Goal: Task Accomplishment & Management: Use online tool/utility

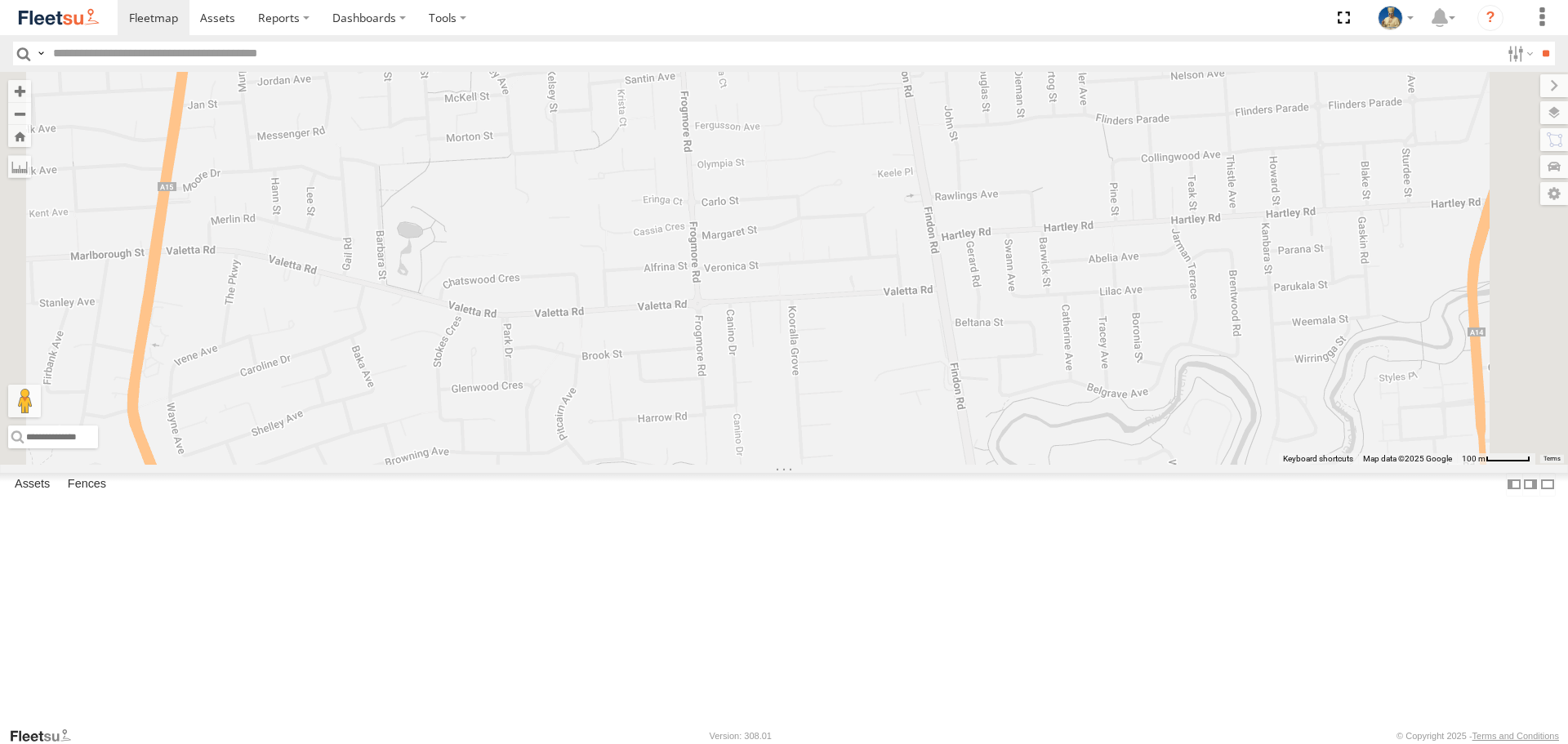
scroll to position [735, 0]
drag, startPoint x: 34, startPoint y: 13, endPoint x: 68, endPoint y: 11, distance: 34.1
click at [34, 13] on img at bounding box center [59, 17] width 85 height 22
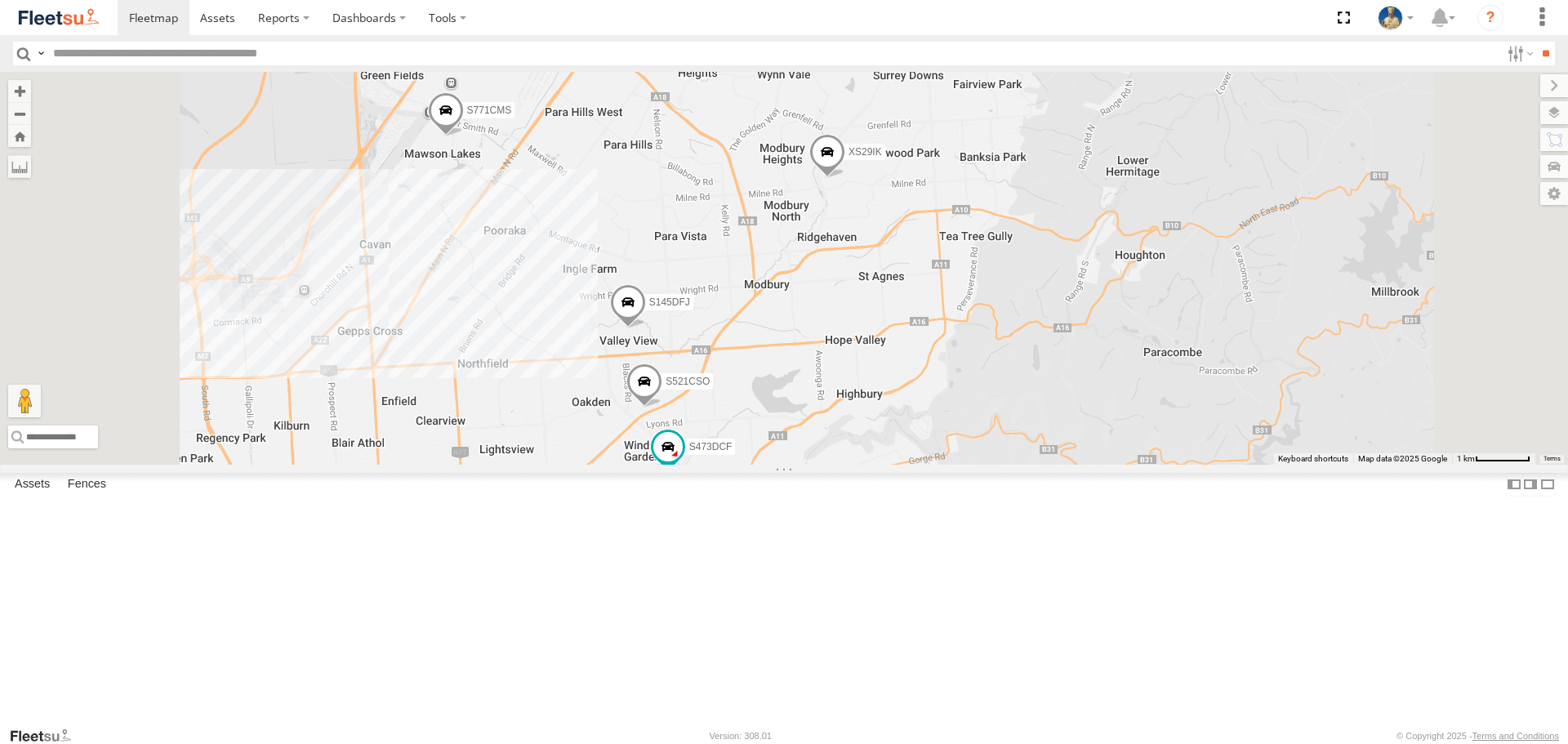
click at [646, 330] on span at bounding box center [628, 307] width 36 height 44
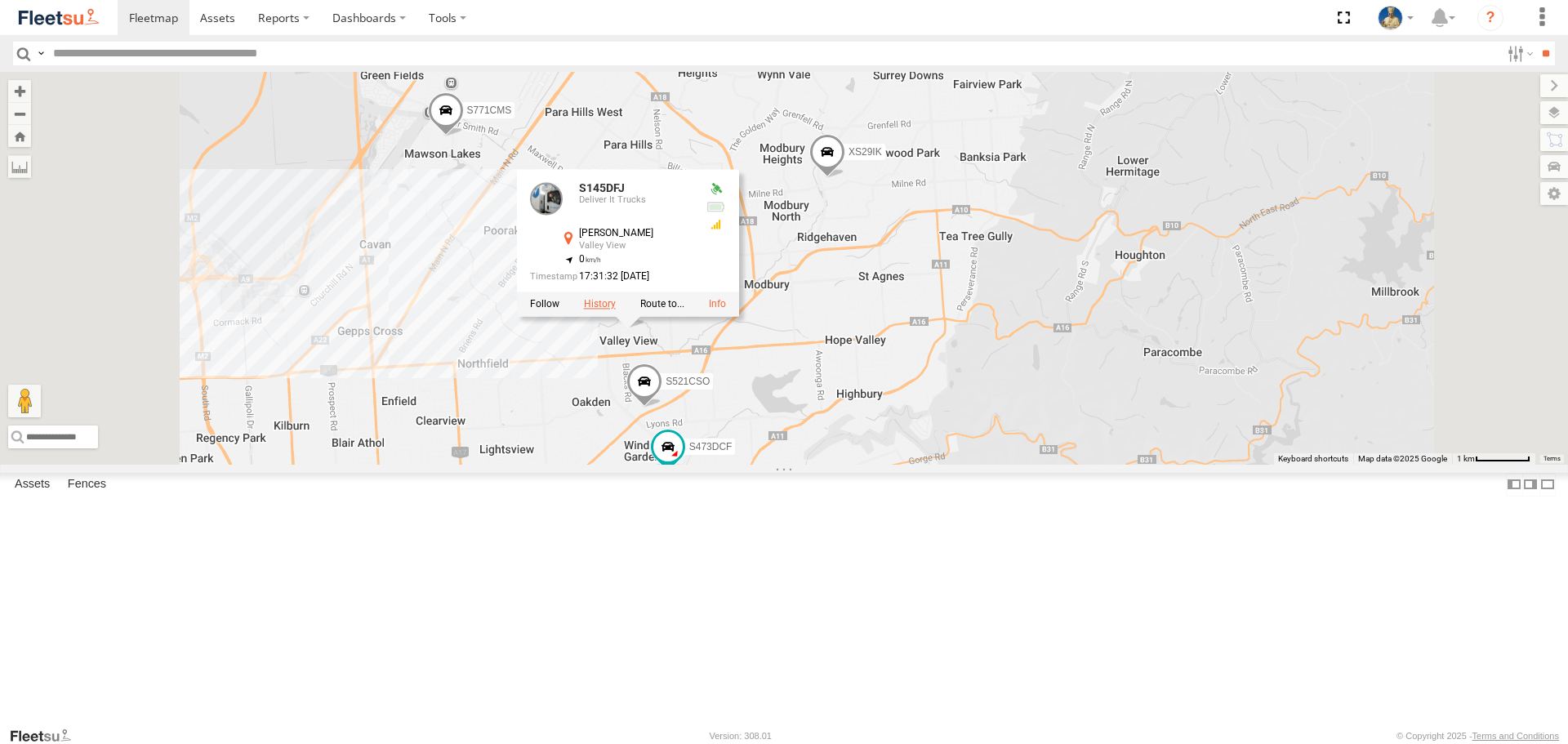
click at [616, 310] on label at bounding box center [600, 304] width 31 height 11
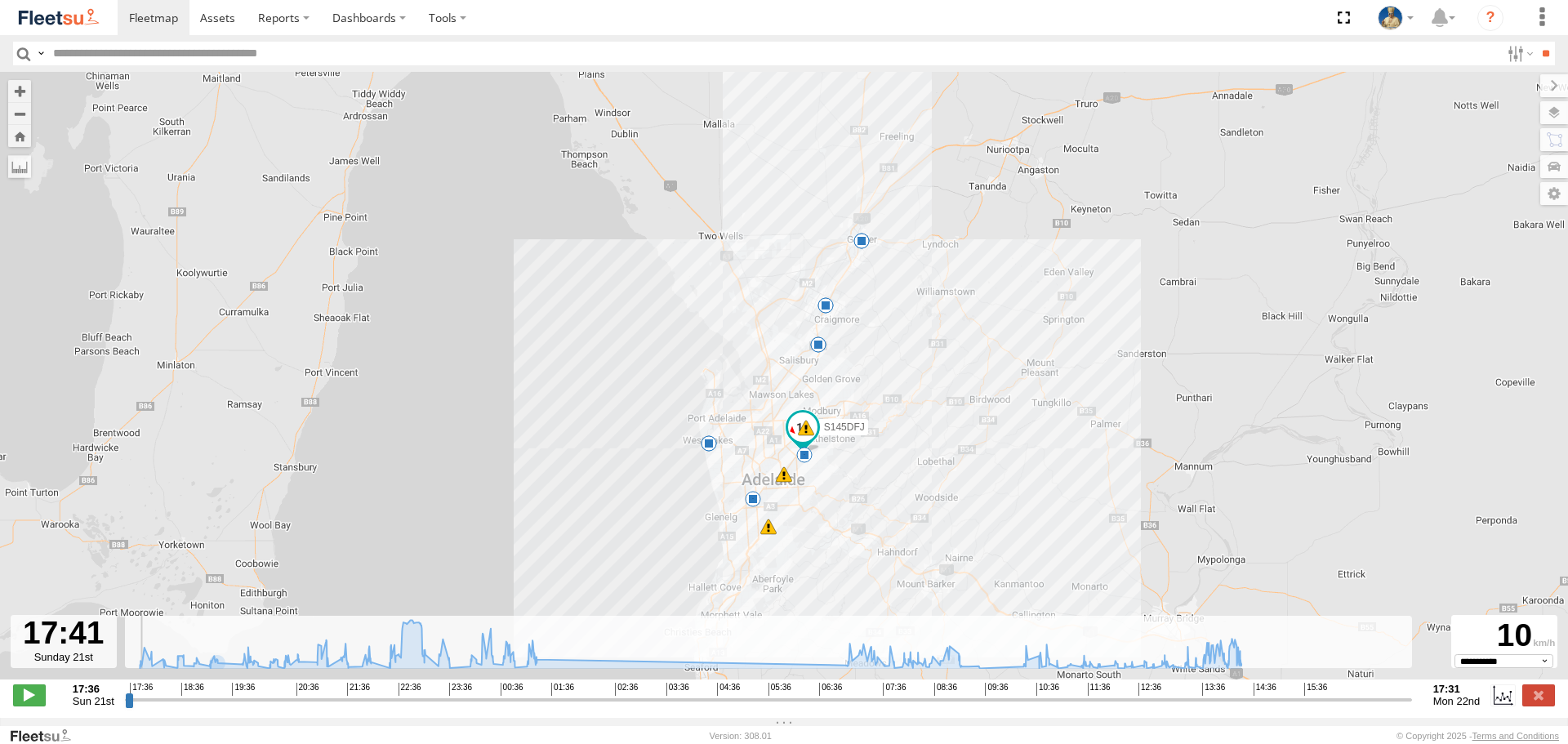
click at [135, 704] on input "range" at bounding box center [768, 699] width 1287 height 16
drag, startPoint x: 135, startPoint y: 709, endPoint x: 1065, endPoint y: 681, distance: 930.4
click at [1065, 692] on input "range" at bounding box center [768, 699] width 1287 height 16
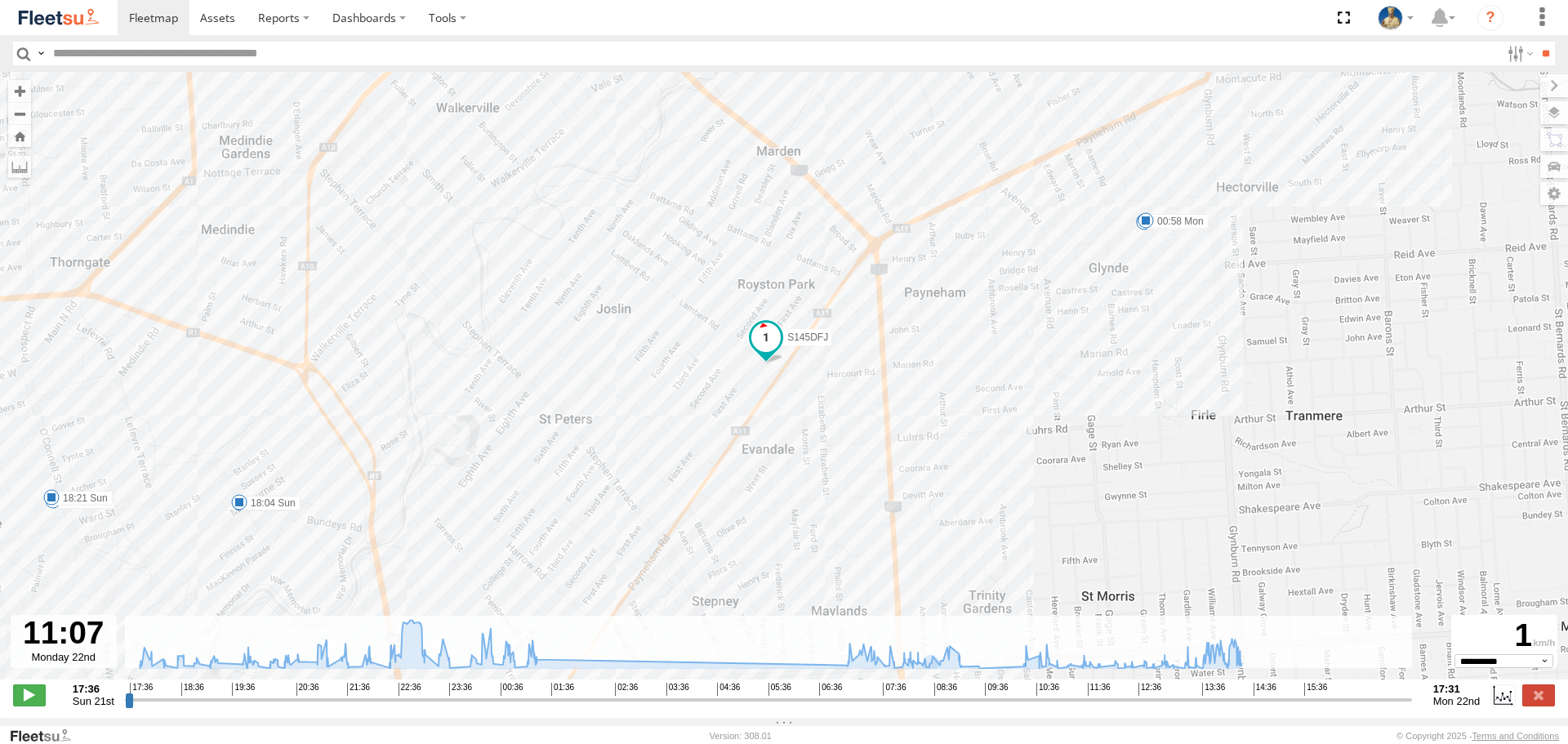
drag, startPoint x: 892, startPoint y: 483, endPoint x: 905, endPoint y: 454, distance: 31.8
click at [905, 454] on div "S145DFJ 22:04 Sun 22:22 Sun 23:07 Sun 23:18 Sun 23:41 Sun 23:53 Sun 00:04 Mon 0…" at bounding box center [784, 384] width 1568 height 625
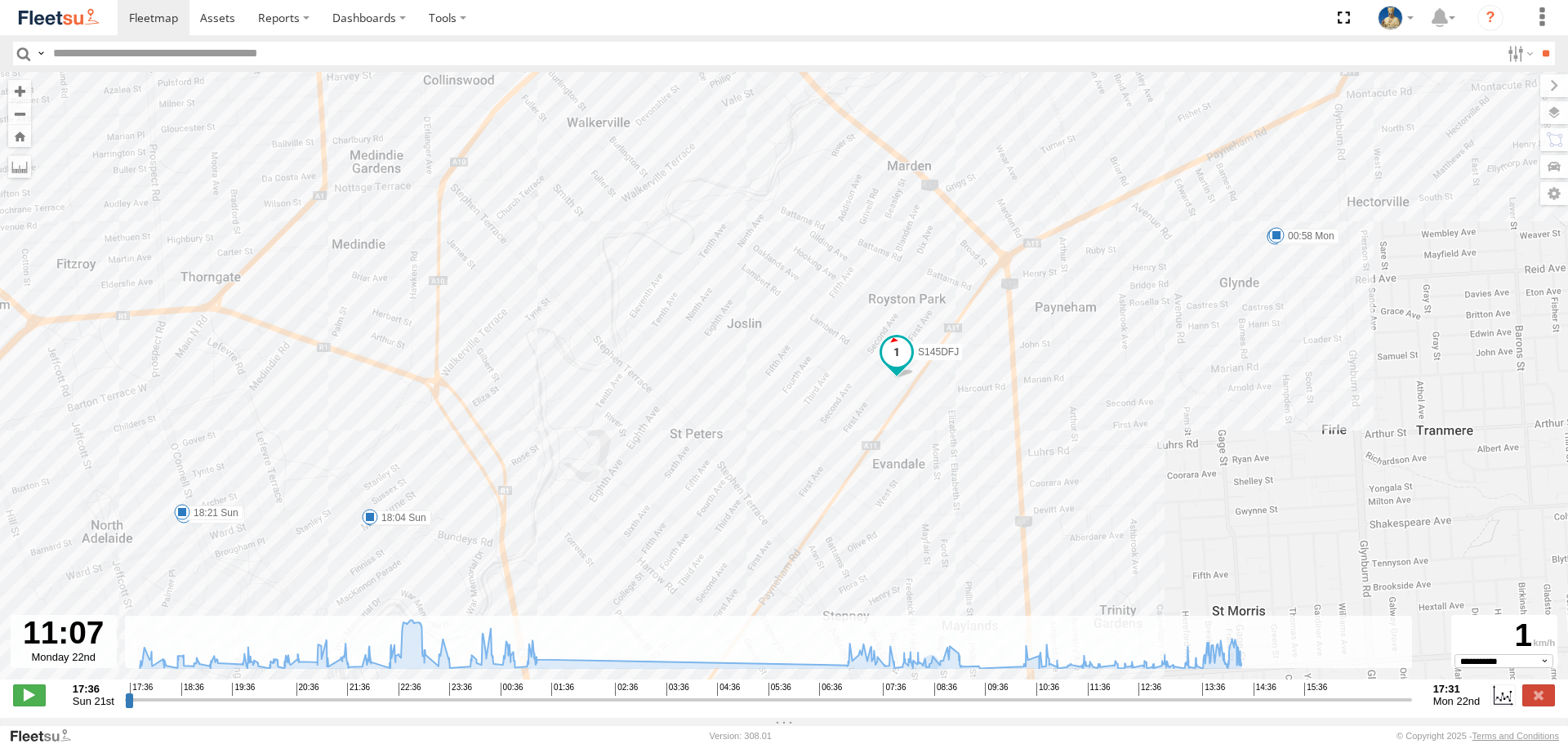
click at [1042, 373] on div "S145DFJ 22:04 Sun 22:22 Sun 23:07 Sun 23:18 Sun 23:41 Sun 23:53 Sun 00:04 Mon 0…" at bounding box center [784, 384] width 1568 height 625
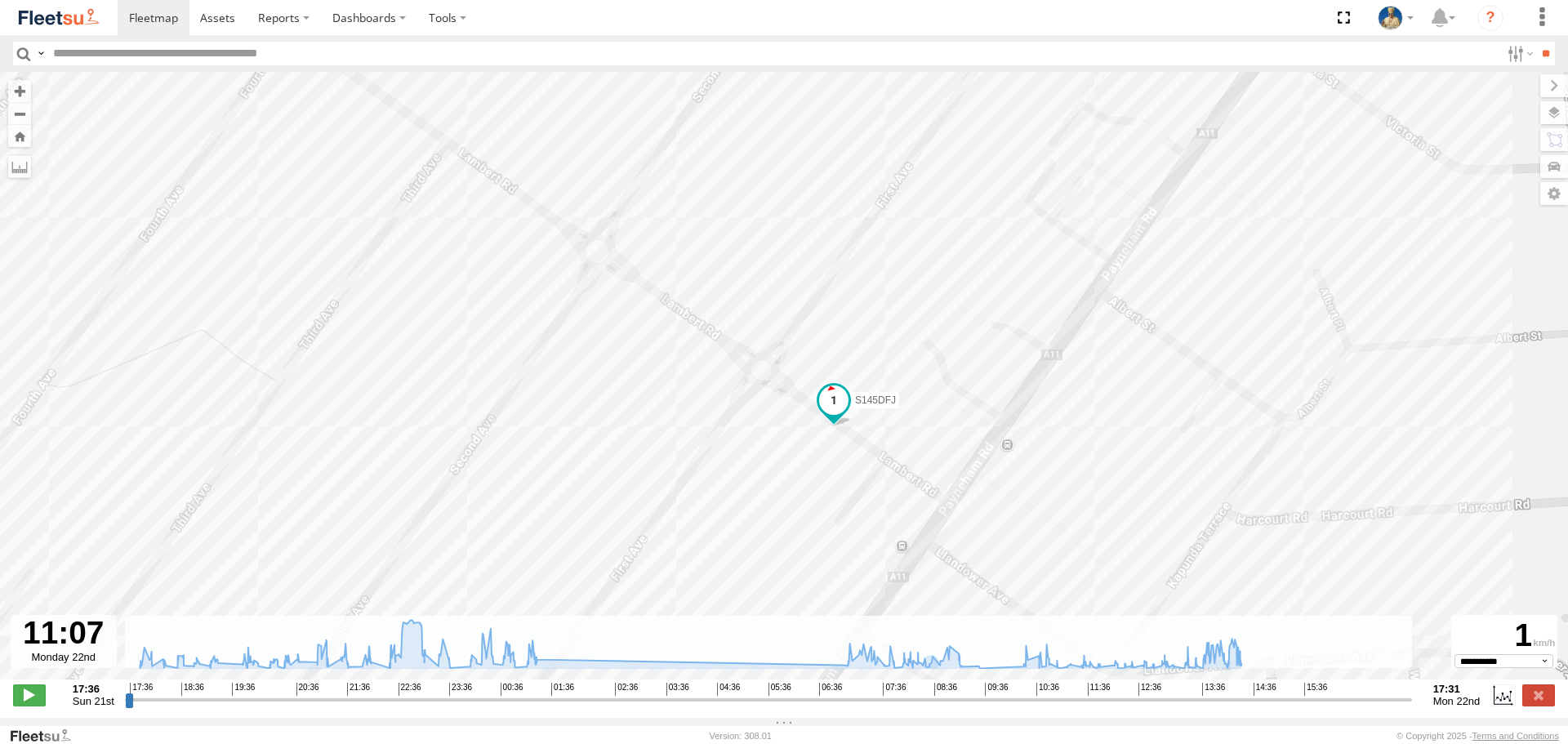
click at [1072, 413] on div "S145DFJ 22:04 Sun 22:22 Sun 23:07 Sun 23:18 Sun 23:41 Sun 23:53 Sun 00:04 Mon 0…" at bounding box center [784, 384] width 1568 height 625
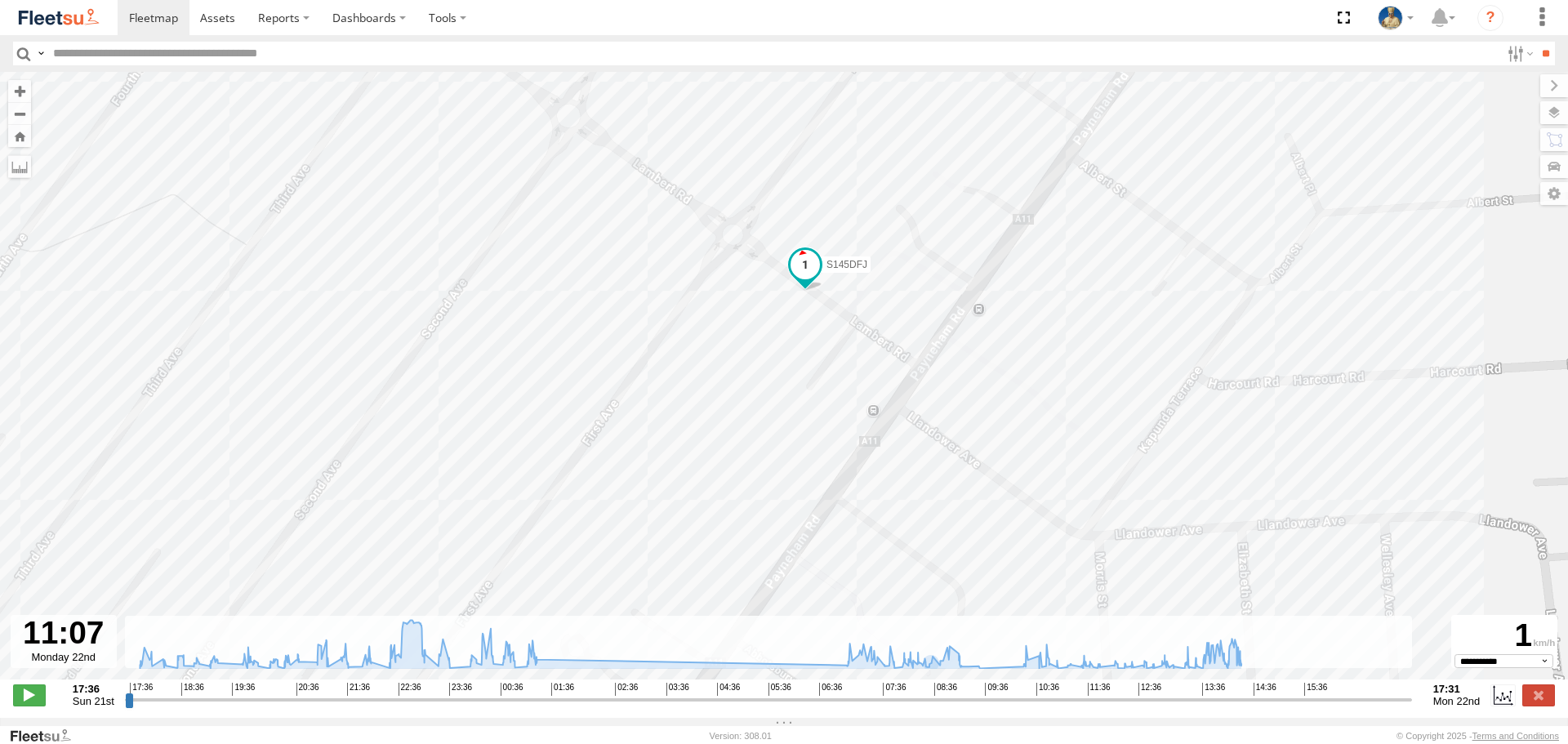
drag, startPoint x: 901, startPoint y: 272, endPoint x: 877, endPoint y: 197, distance: 78.7
click at [877, 197] on div "S145DFJ 22:04 Sun 22:22 Sun 23:07 Sun 23:18 Sun 23:41 Sun 23:53 Sun 00:04 Mon 0…" at bounding box center [784, 384] width 1568 height 625
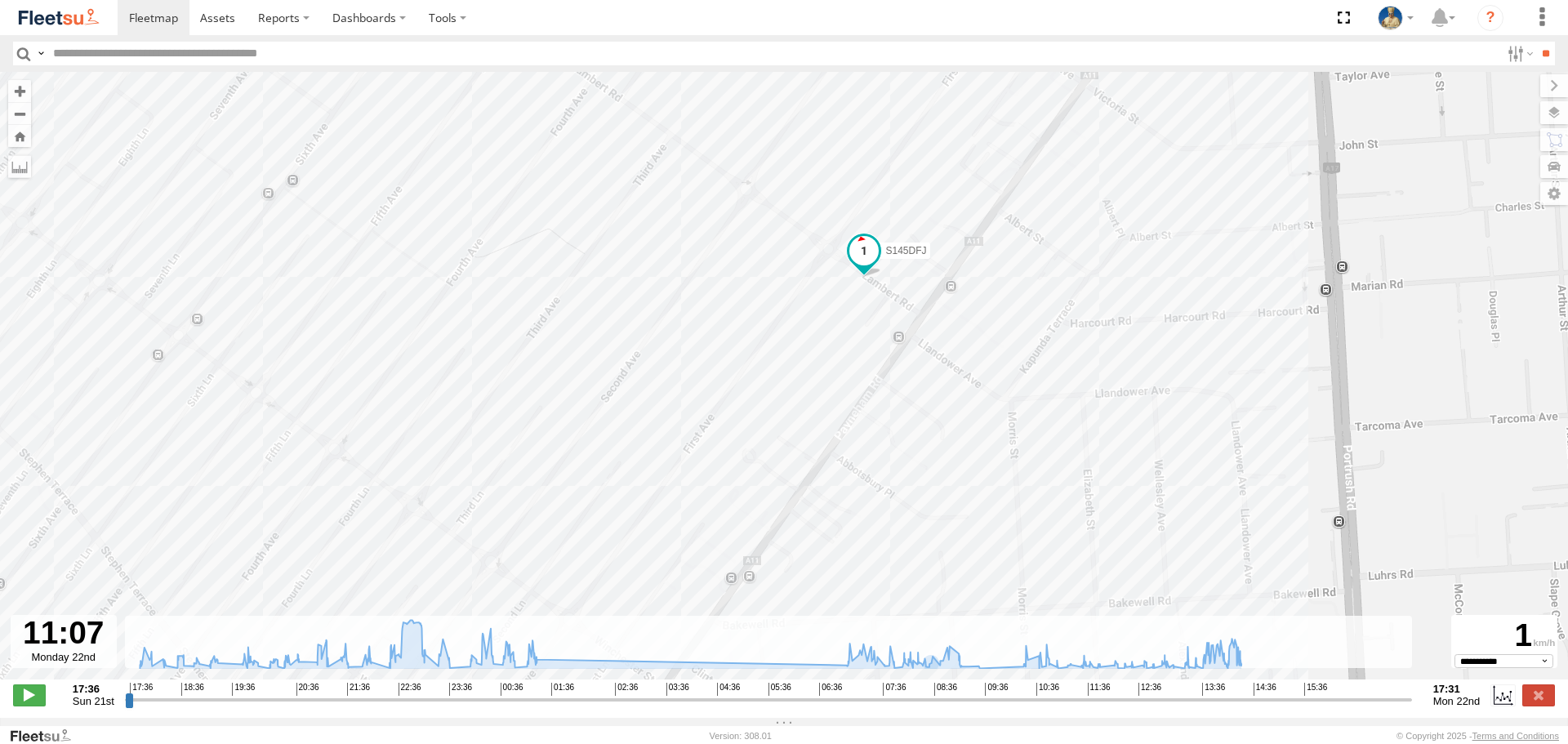
drag, startPoint x: 1037, startPoint y: 213, endPoint x: 1043, endPoint y: 303, distance: 90.2
click at [1043, 303] on div "S145DFJ 22:04 Sun 22:22 Sun 23:07 Sun 23:18 Sun 23:41 Sun 23:53 Sun 00:04 Mon 0…" at bounding box center [784, 384] width 1568 height 625
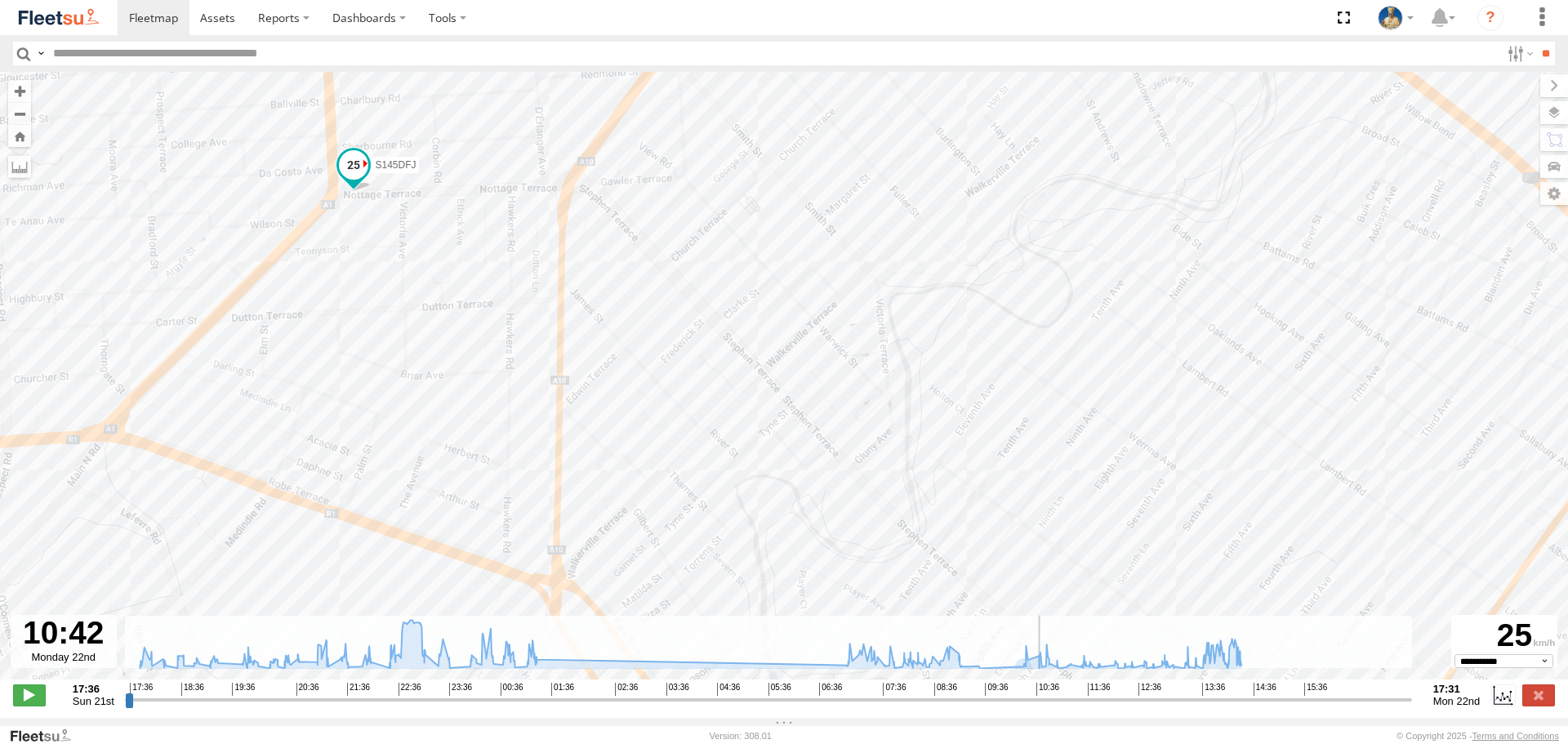
drag, startPoint x: 1065, startPoint y: 715, endPoint x: 1042, endPoint y: 711, distance: 23.3
click at [1042, 707] on input "range" at bounding box center [768, 699] width 1287 height 16
click at [16, 705] on span at bounding box center [29, 695] width 32 height 21
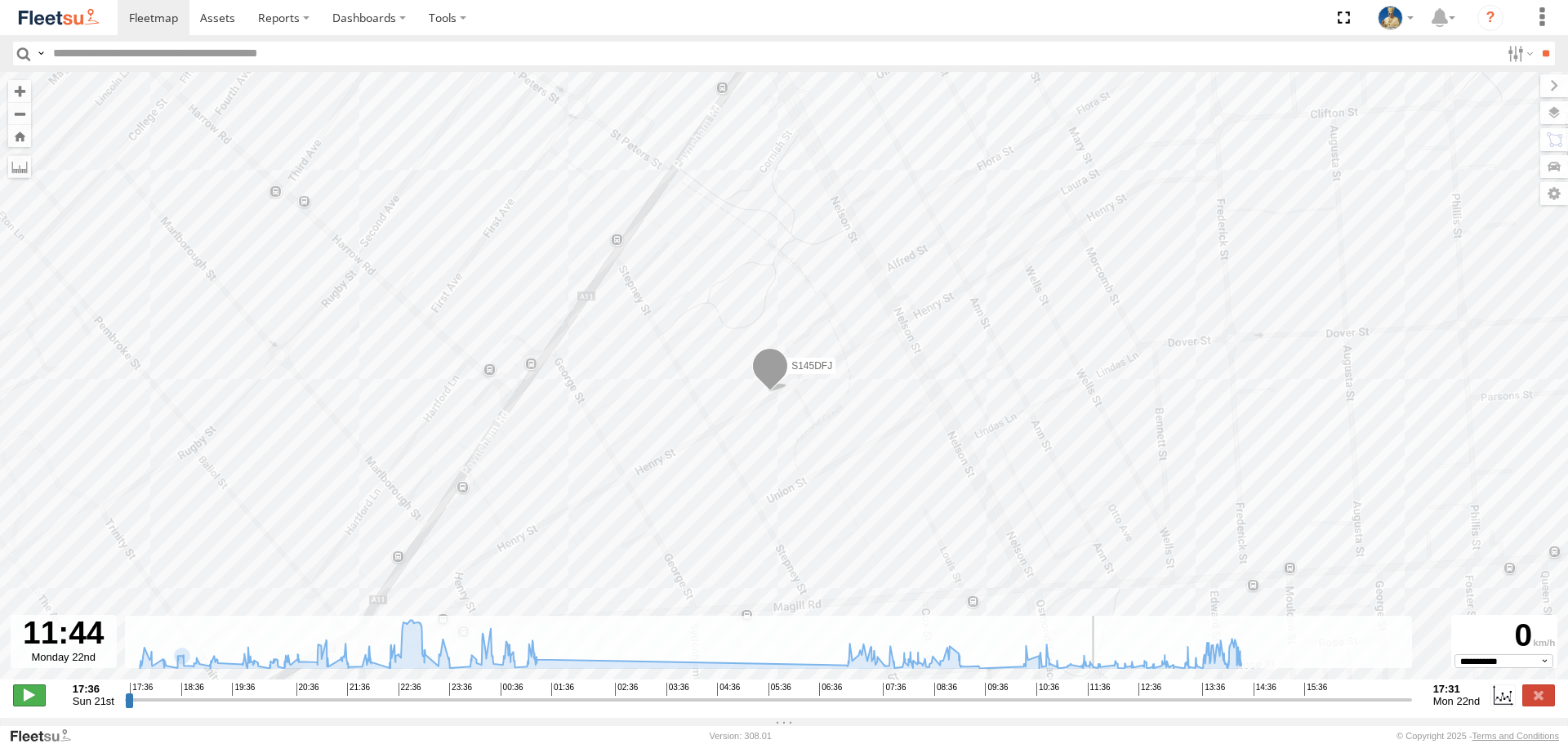
click at [36, 705] on span at bounding box center [29, 695] width 32 height 21
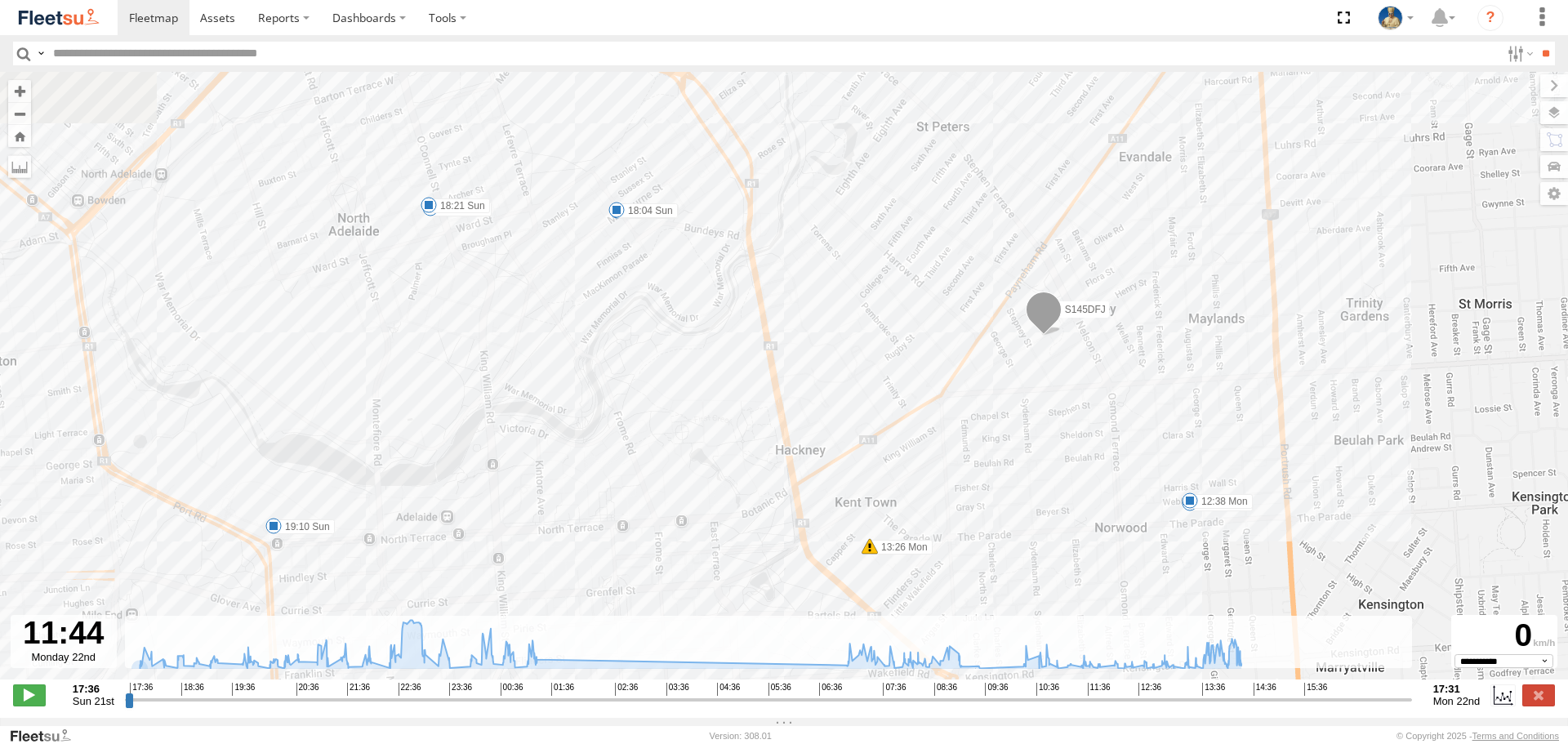
click at [1177, 336] on div "S145DFJ 22:04 Sun 22:22 Sun 23:07 Sun 23:18 Sun 23:41 Sun 23:53 Sun 00:04 Mon 0…" at bounding box center [784, 384] width 1568 height 625
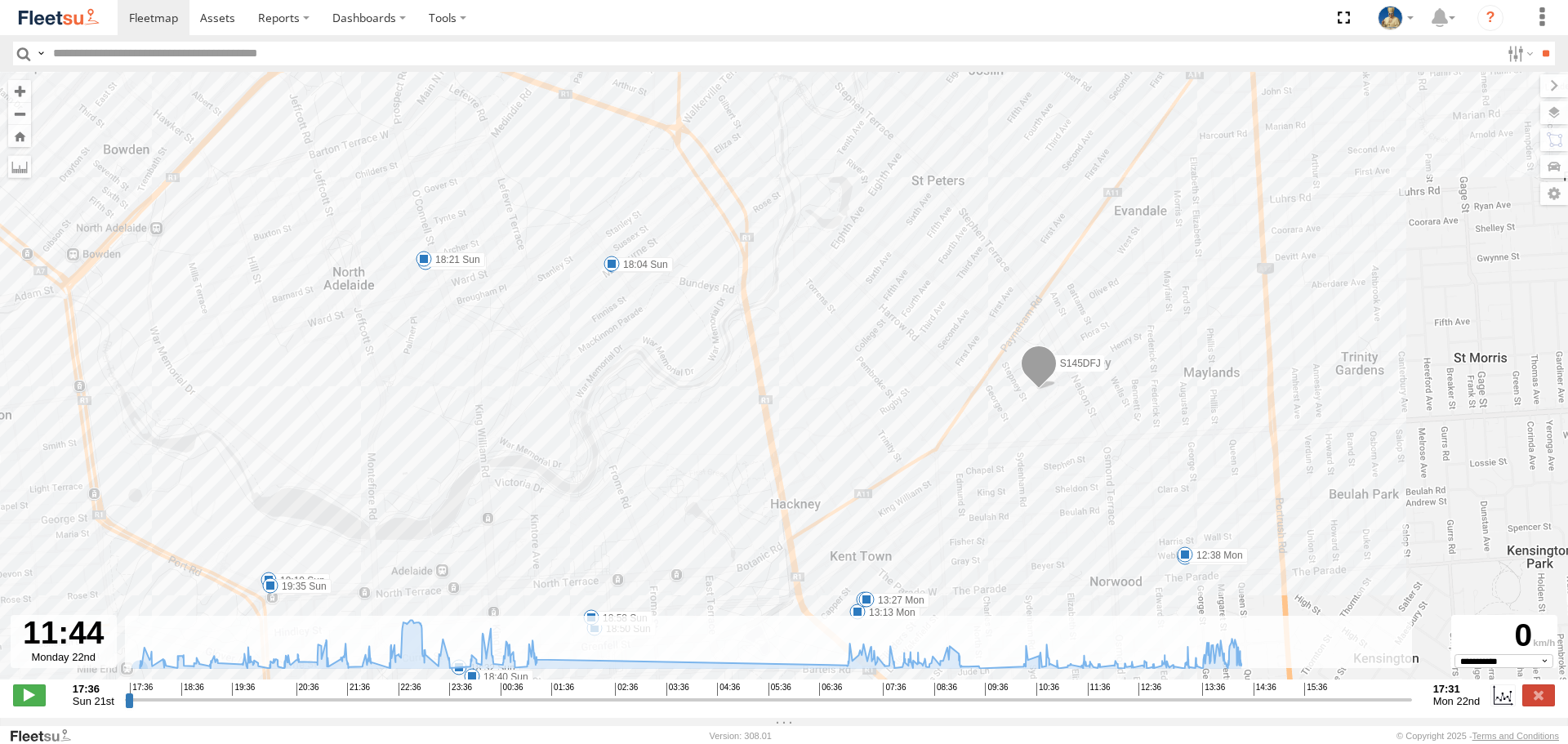
drag, startPoint x: 1093, startPoint y: 198, endPoint x: 1046, endPoint y: 331, distance: 141.1
click at [1046, 331] on div "S145DFJ 22:04 Sun 22:22 Sun 23:07 Sun 23:18 Sun 23:41 Sun 23:53 Sun 00:04 Mon 0…" at bounding box center [784, 384] width 1568 height 625
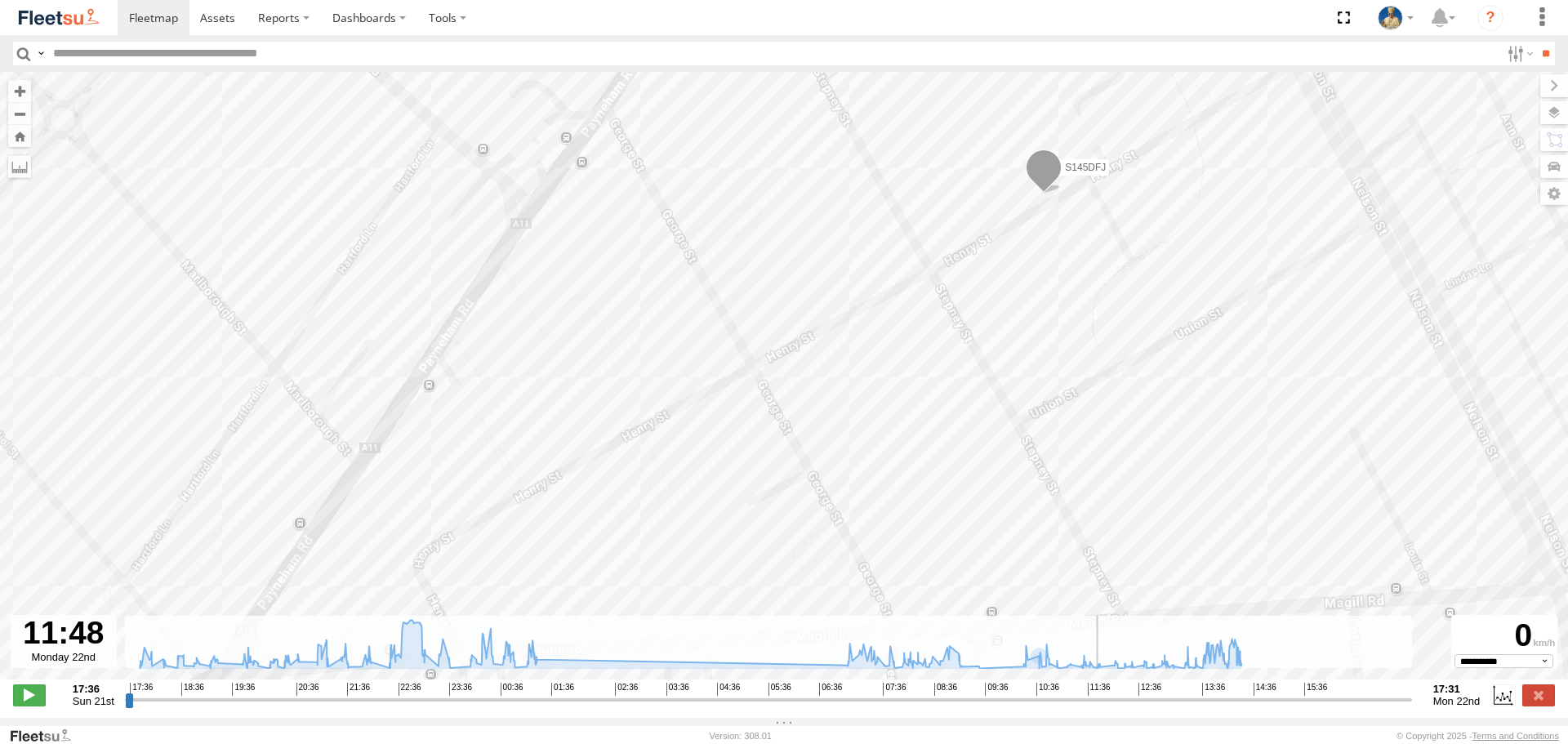
click at [1101, 707] on input "range" at bounding box center [768, 699] width 1287 height 16
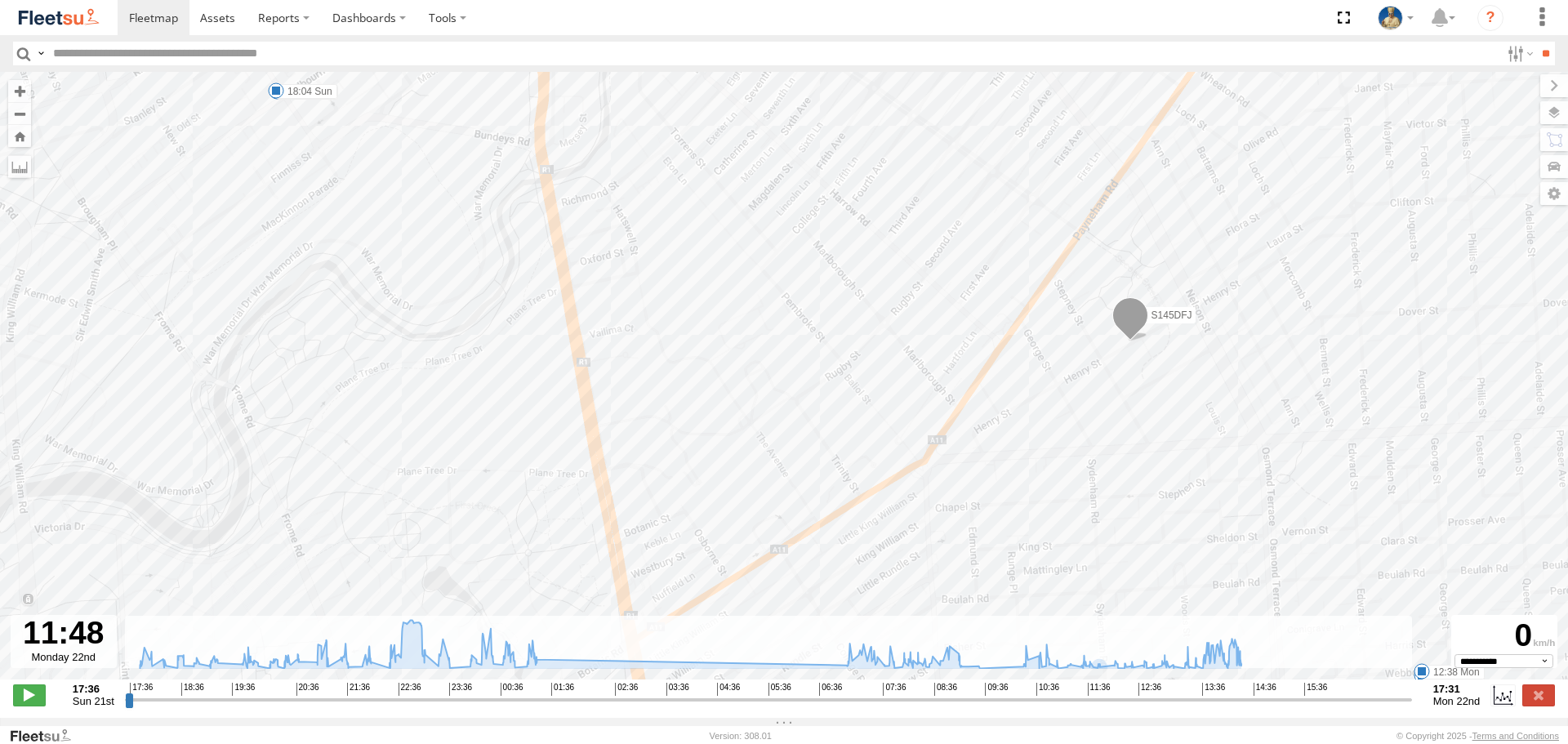
drag, startPoint x: 1319, startPoint y: 306, endPoint x: 1194, endPoint y: 424, distance: 171.9
click at [1194, 424] on div "S145DFJ 22:04 Sun 22:22 Sun 23:07 Sun 23:18 Sun 23:41 Sun 23:53 Sun 00:04 Mon 0…" at bounding box center [784, 384] width 1568 height 625
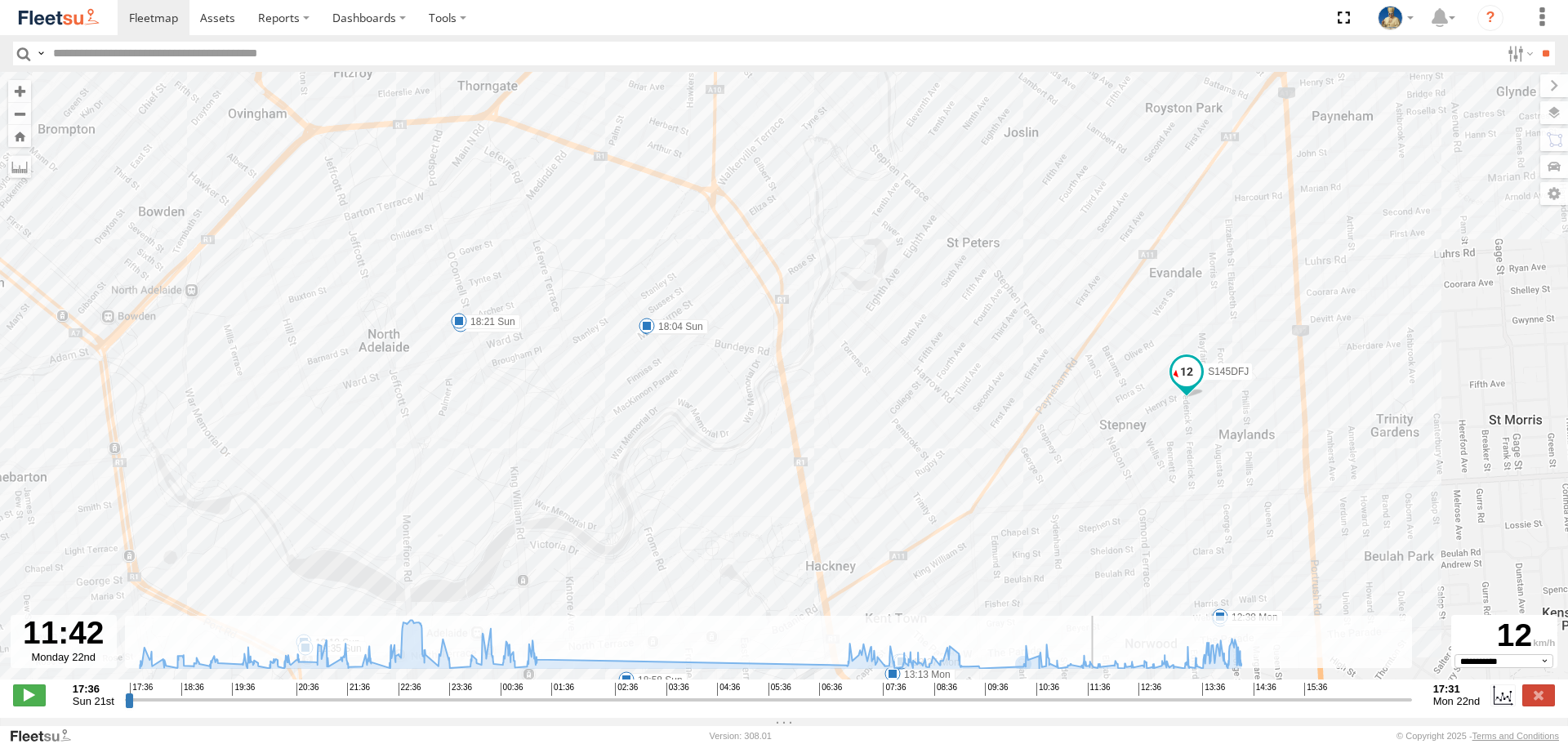
click at [1096, 707] on input "range" at bounding box center [768, 699] width 1287 height 16
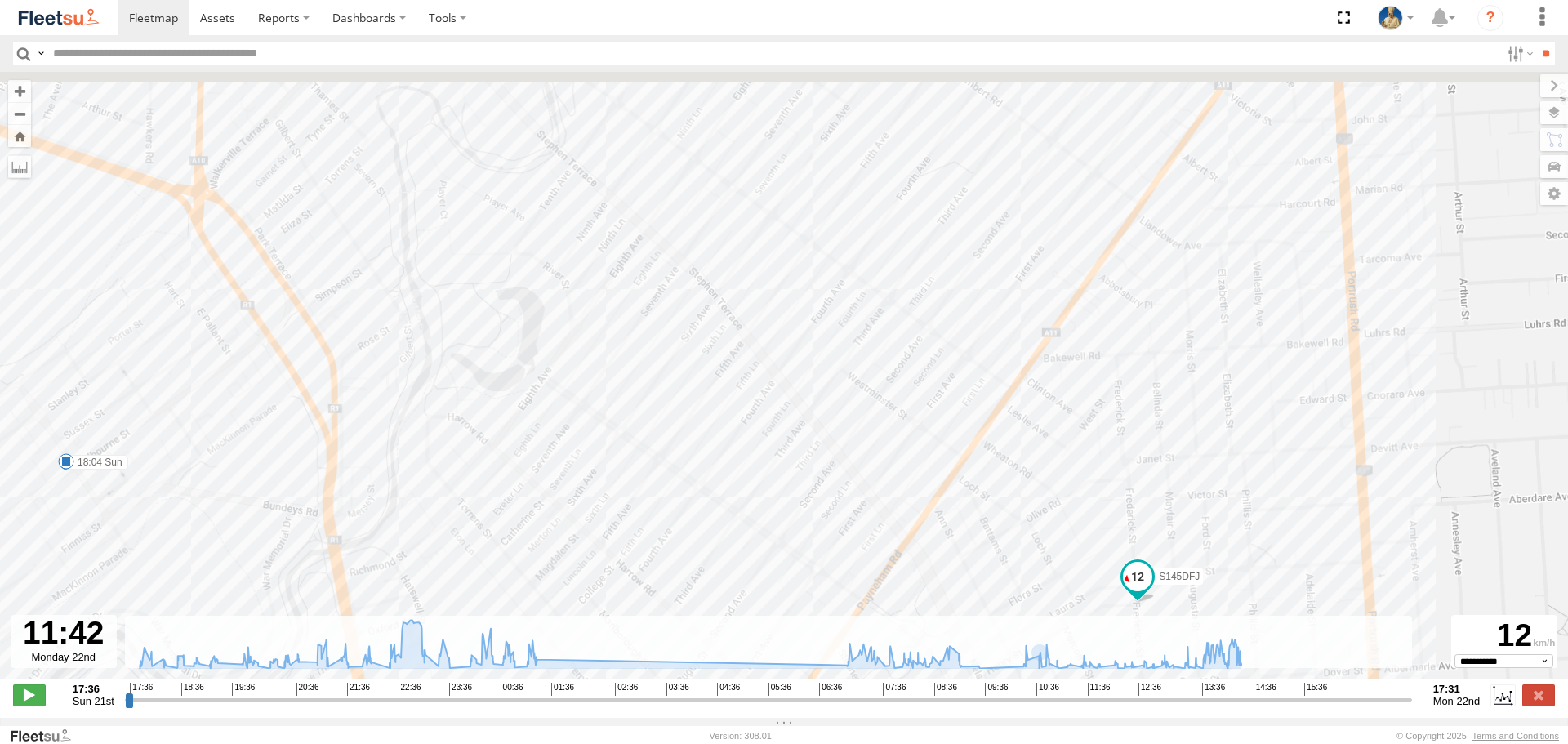
drag, startPoint x: 1388, startPoint y: 106, endPoint x: 1252, endPoint y: 471, distance: 389.5
click at [1252, 471] on div "S145DFJ 22:04 Sun 22:22 Sun 23:07 Sun 23:18 Sun 23:41 Sun 23:53 Sun 00:04 Mon 0…" at bounding box center [784, 384] width 1568 height 625
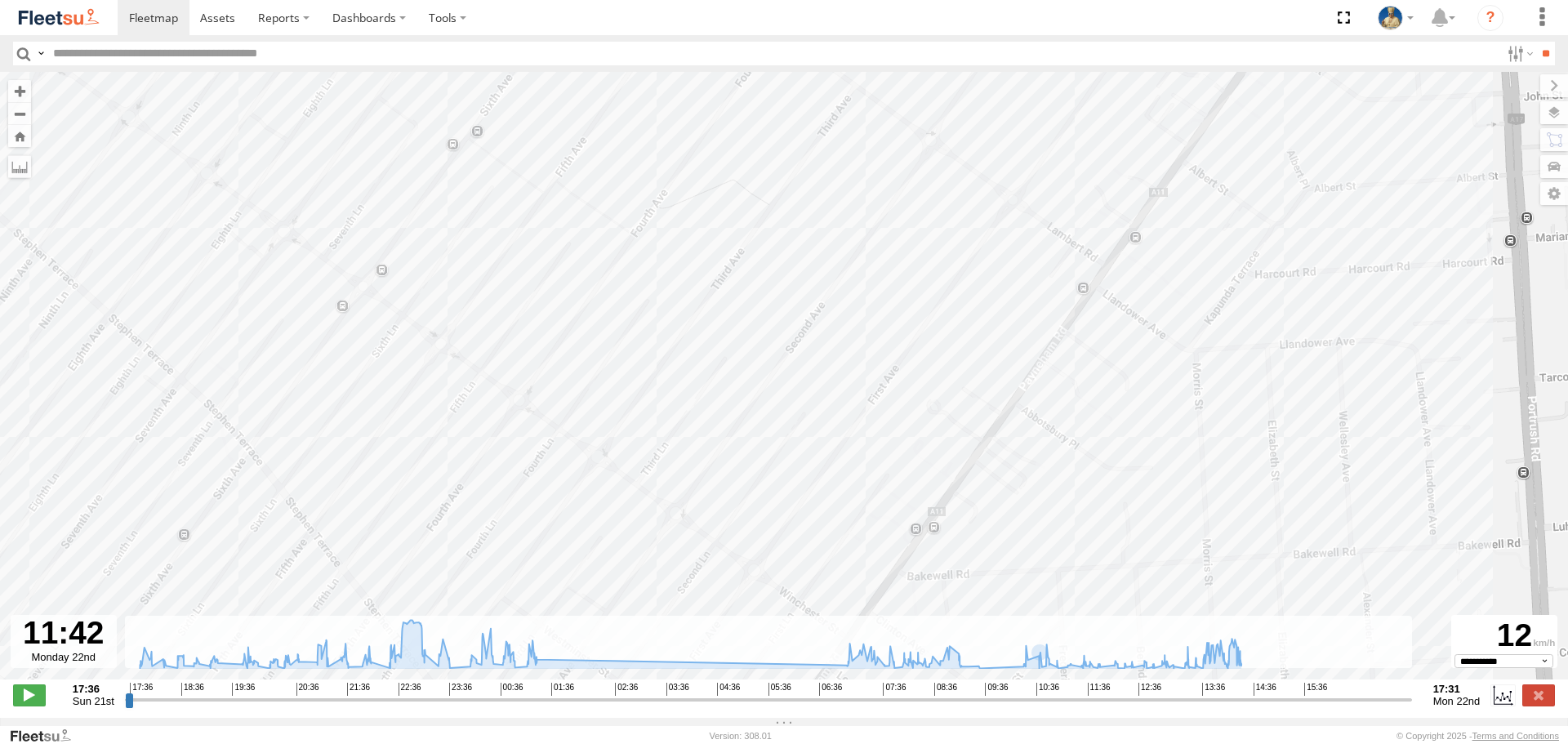
drag, startPoint x: 1155, startPoint y: 247, endPoint x: 1147, endPoint y: 295, distance: 48.7
click at [1147, 295] on div "S145DFJ 22:04 Sun 22:22 Sun 23:07 Sun 23:18 Sun 23:41 Sun 23:53 Sun 00:04 Mon 0…" at bounding box center [784, 384] width 1568 height 625
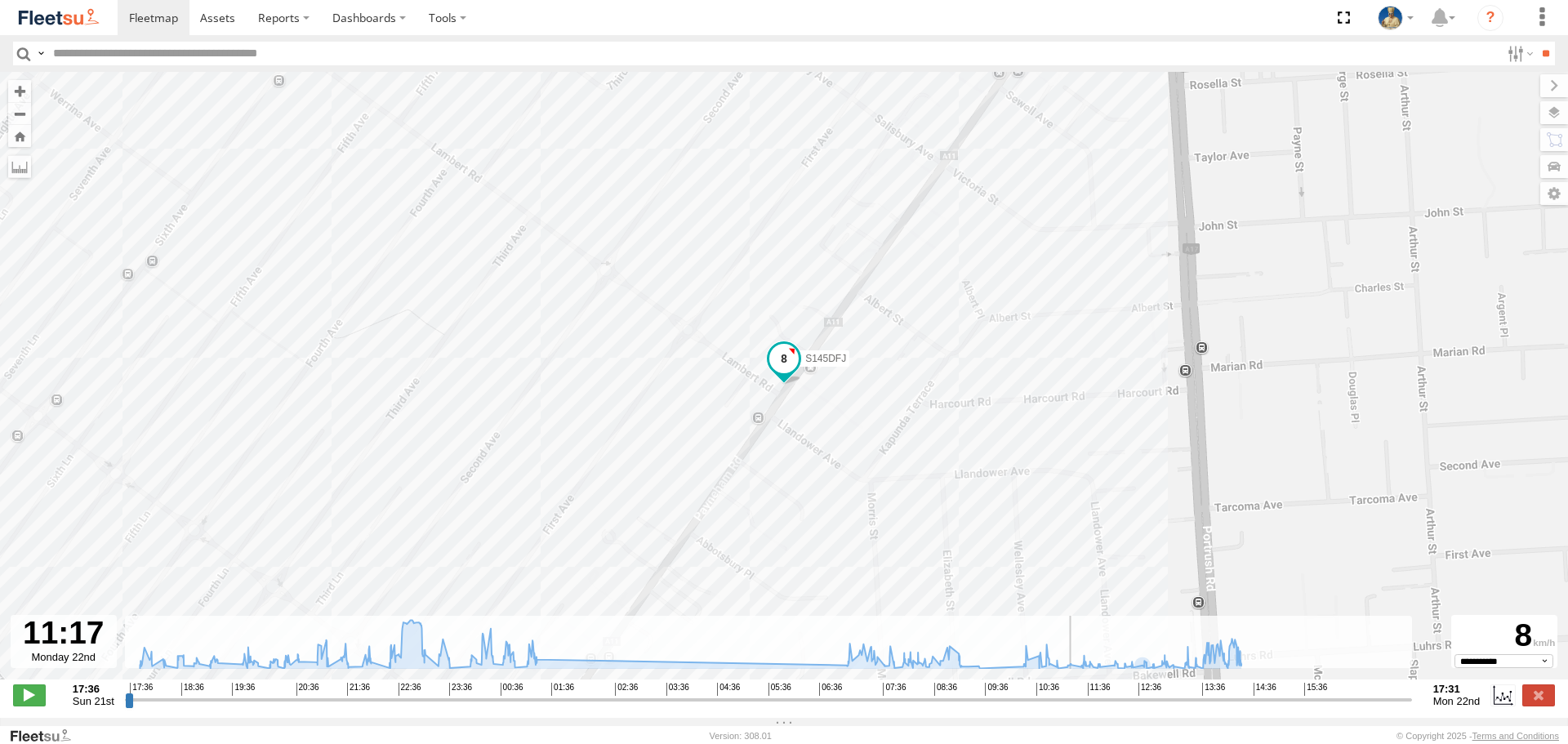
drag, startPoint x: 1098, startPoint y: 713, endPoint x: 1073, endPoint y: 713, distance: 25.0
click at [1073, 707] on input "range" at bounding box center [768, 699] width 1287 height 16
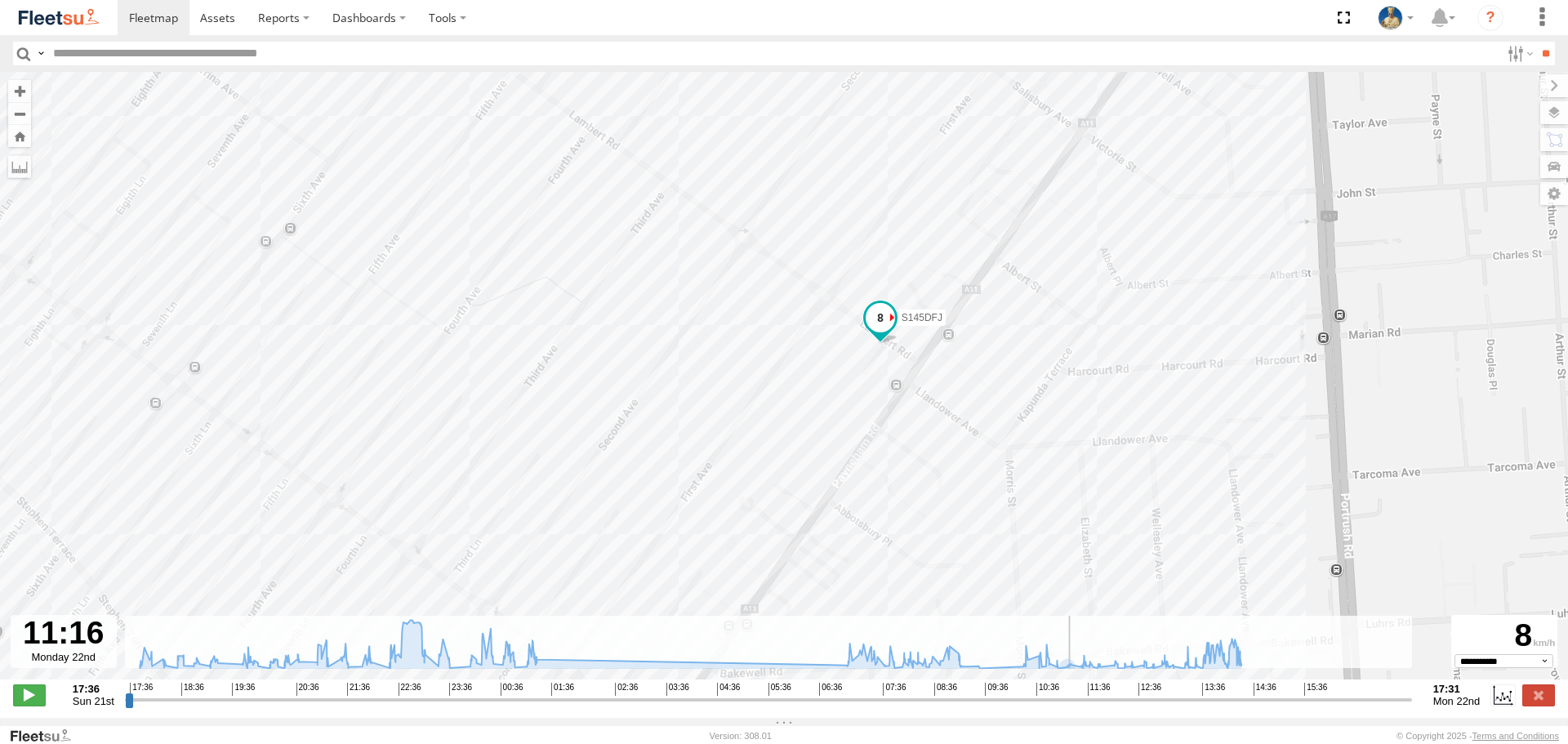
click at [1072, 707] on input "range" at bounding box center [768, 699] width 1287 height 16
click at [1066, 707] on input "range" at bounding box center [768, 699] width 1287 height 16
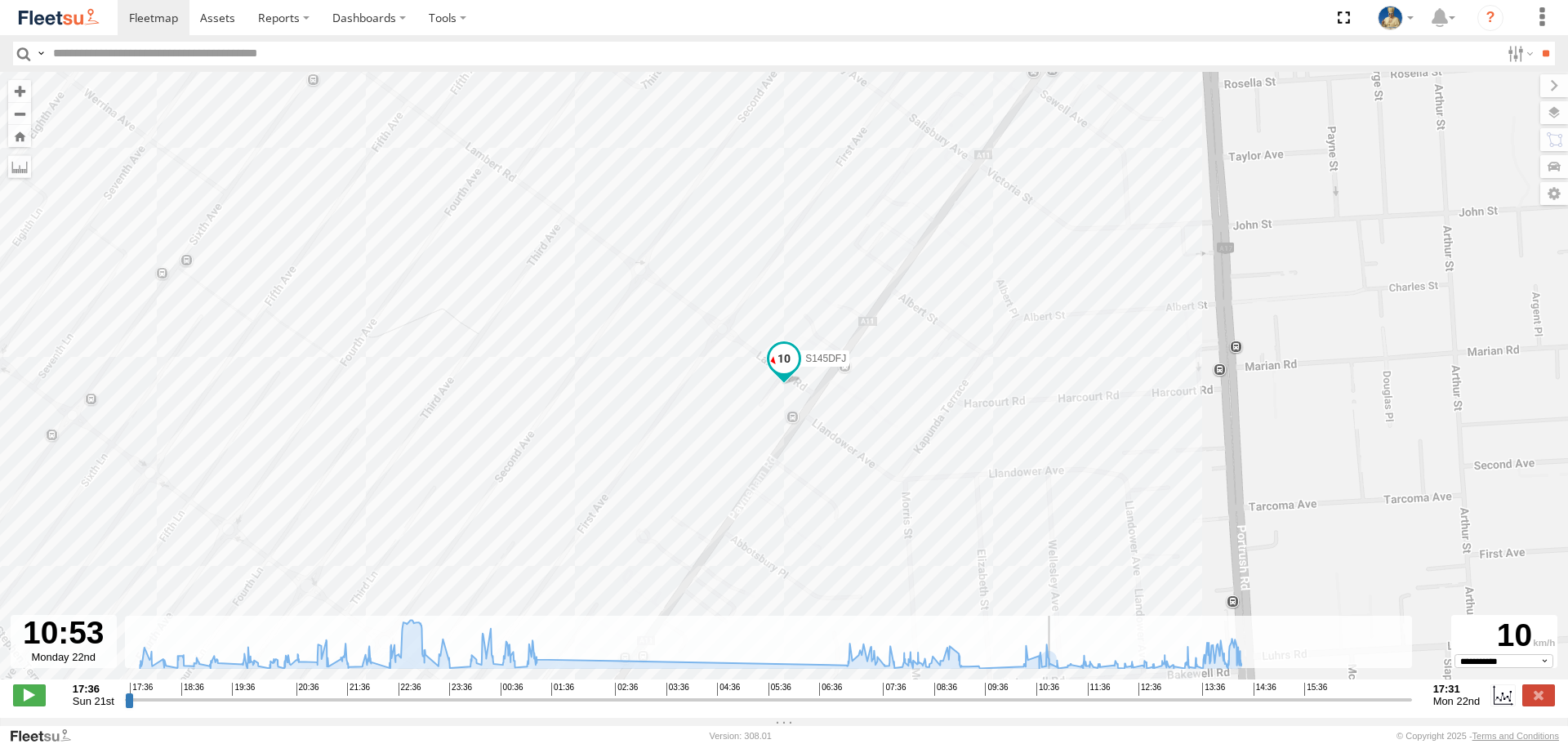
drag, startPoint x: 1065, startPoint y: 706, endPoint x: 1052, endPoint y: 699, distance: 14.8
click at [1052, 699] on input "range" at bounding box center [768, 699] width 1287 height 16
drag, startPoint x: 1051, startPoint y: 708, endPoint x: 1055, endPoint y: 697, distance: 11.7
click at [1055, 697] on input "range" at bounding box center [768, 699] width 1287 height 16
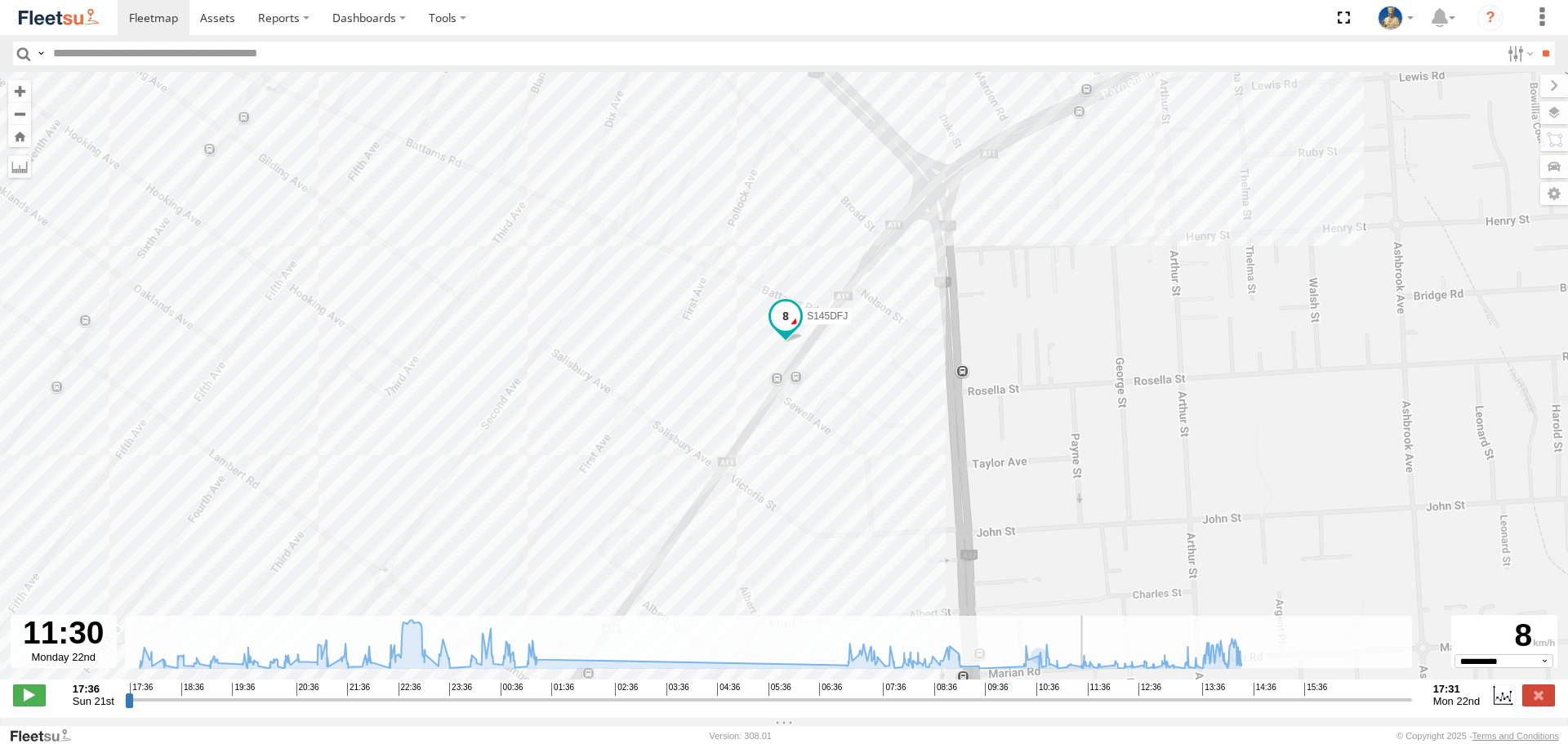
drag, startPoint x: 1055, startPoint y: 710, endPoint x: 1086, endPoint y: 709, distance: 31.0
click at [1086, 707] on input "range" at bounding box center [768, 699] width 1287 height 16
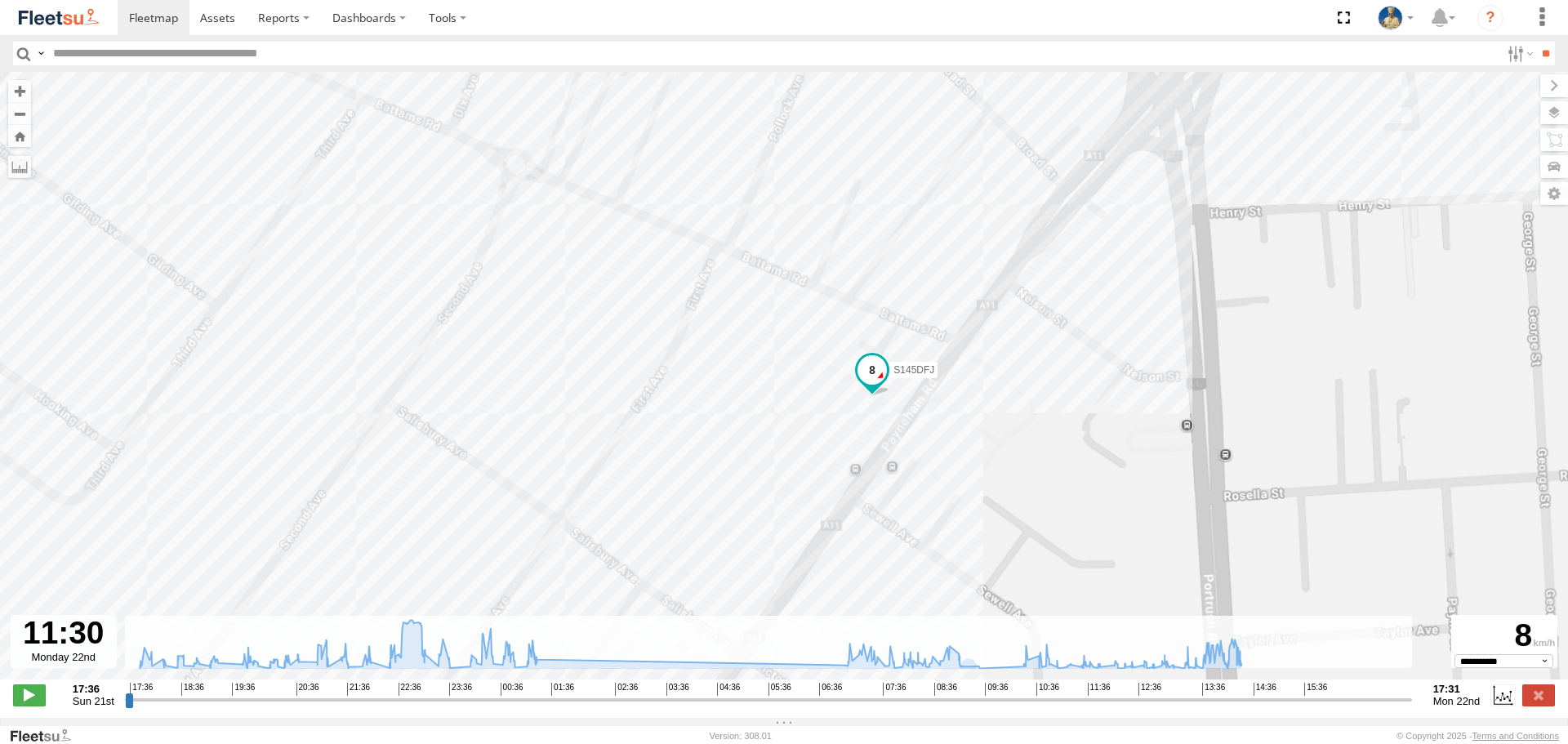
drag, startPoint x: 1023, startPoint y: 526, endPoint x: 1105, endPoint y: 361, distance: 184.3
click at [1107, 363] on div "S145DFJ 22:04 Sun 22:22 Sun 23:07 Sun 23:18 Sun 23:41 Sun 23:53 Sun 00:04 Mon 0…" at bounding box center [784, 384] width 1568 height 625
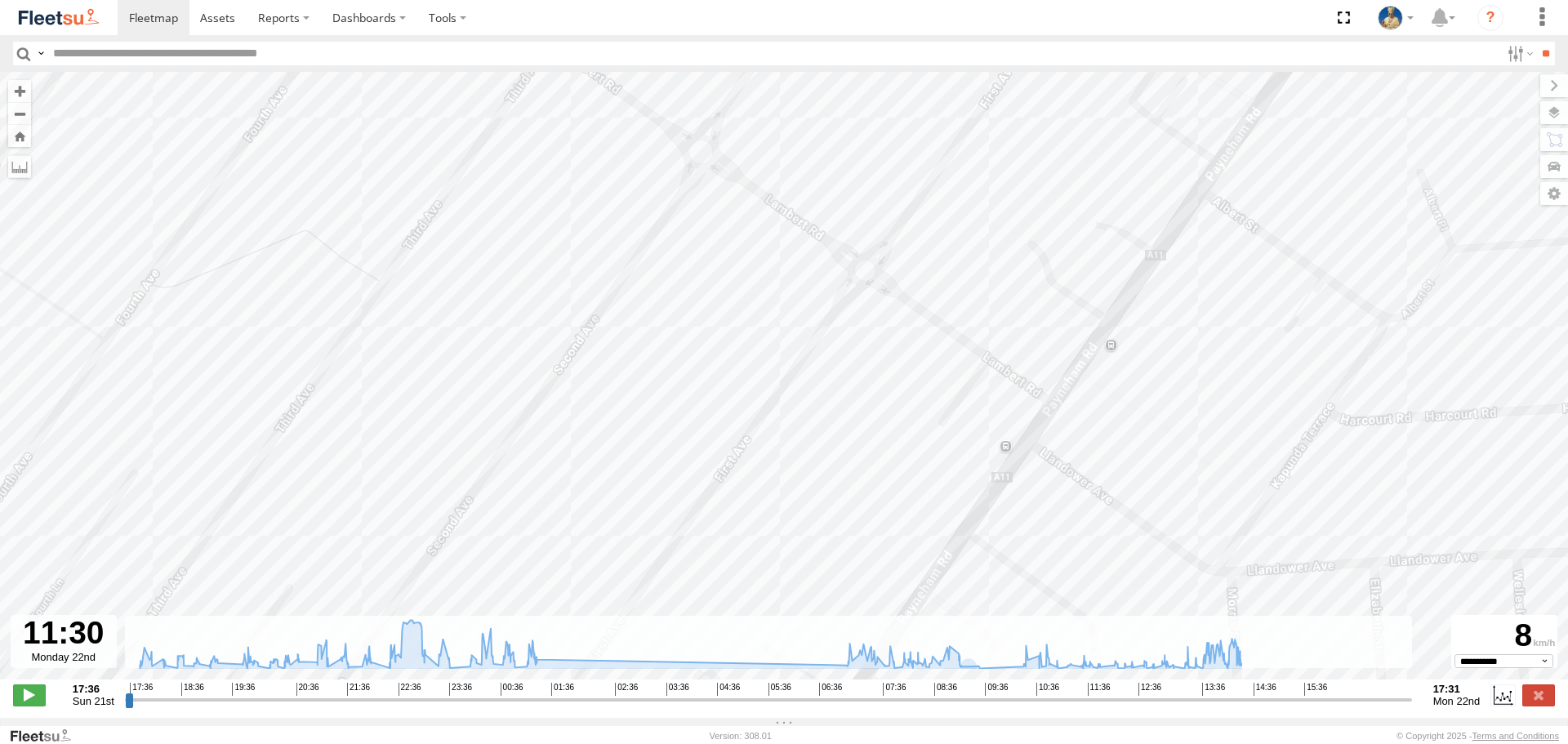
drag, startPoint x: 1207, startPoint y: 293, endPoint x: 1217, endPoint y: 351, distance: 58.9
click at [1217, 349] on div "S145DFJ 22:04 Sun 22:22 Sun 23:07 Sun 23:18 Sun 23:41 Sun 23:53 Sun 00:04 Mon 0…" at bounding box center [784, 384] width 1568 height 625
drag, startPoint x: 1351, startPoint y: 300, endPoint x: 1247, endPoint y: 358, distance: 119.1
click at [1247, 358] on div "S145DFJ 22:04 Sun 22:22 Sun 23:07 Sun 23:18 Sun 23:41 Sun 23:53 Sun 00:04 Mon 0…" at bounding box center [784, 384] width 1568 height 625
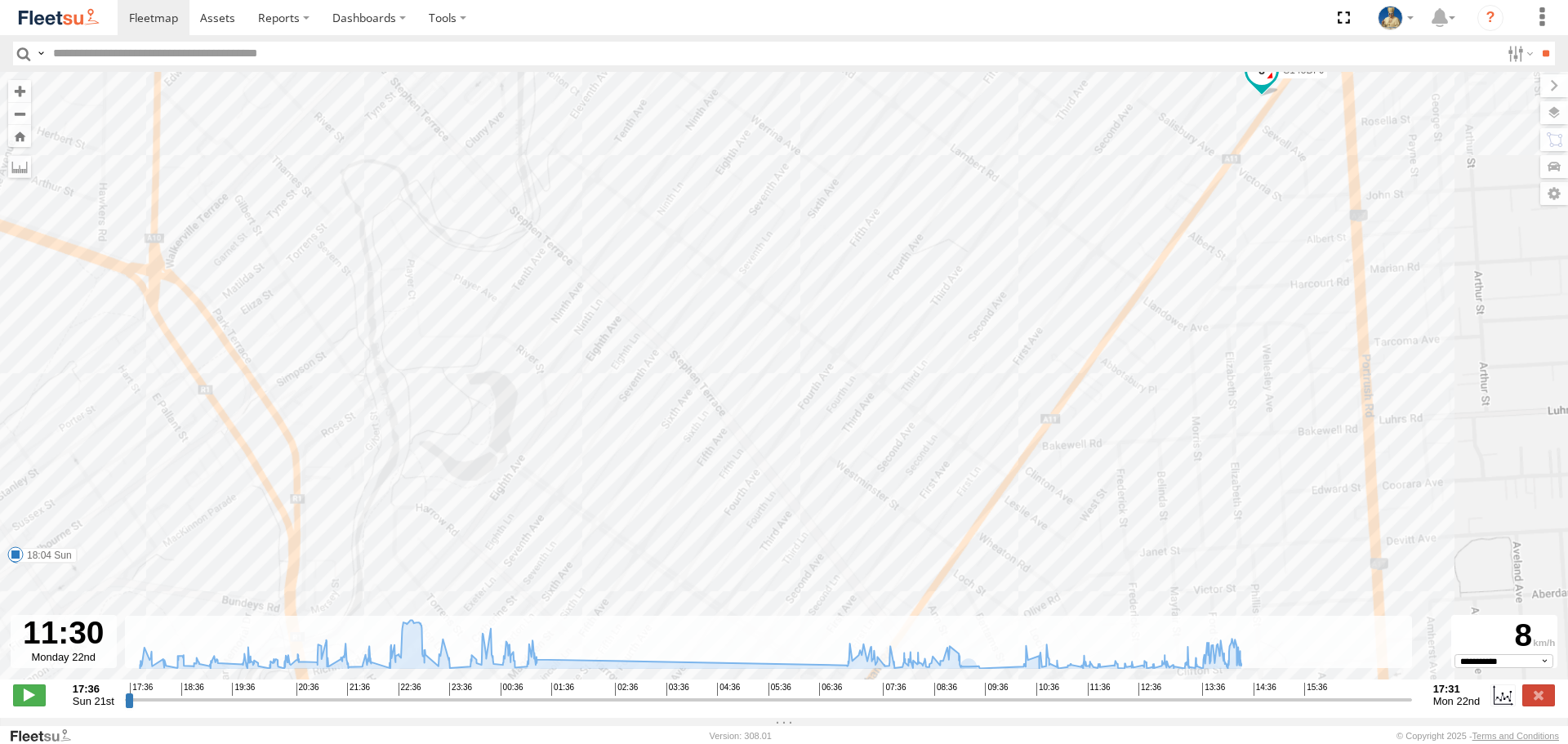
drag, startPoint x: 1296, startPoint y: 256, endPoint x: 1241, endPoint y: 389, distance: 143.9
click at [1241, 389] on div "S145DFJ 22:04 Sun 22:22 Sun 23:07 Sun 23:18 Sun 23:41 Sun 23:53 Sun 00:04 Mon 0…" at bounding box center [784, 384] width 1568 height 625
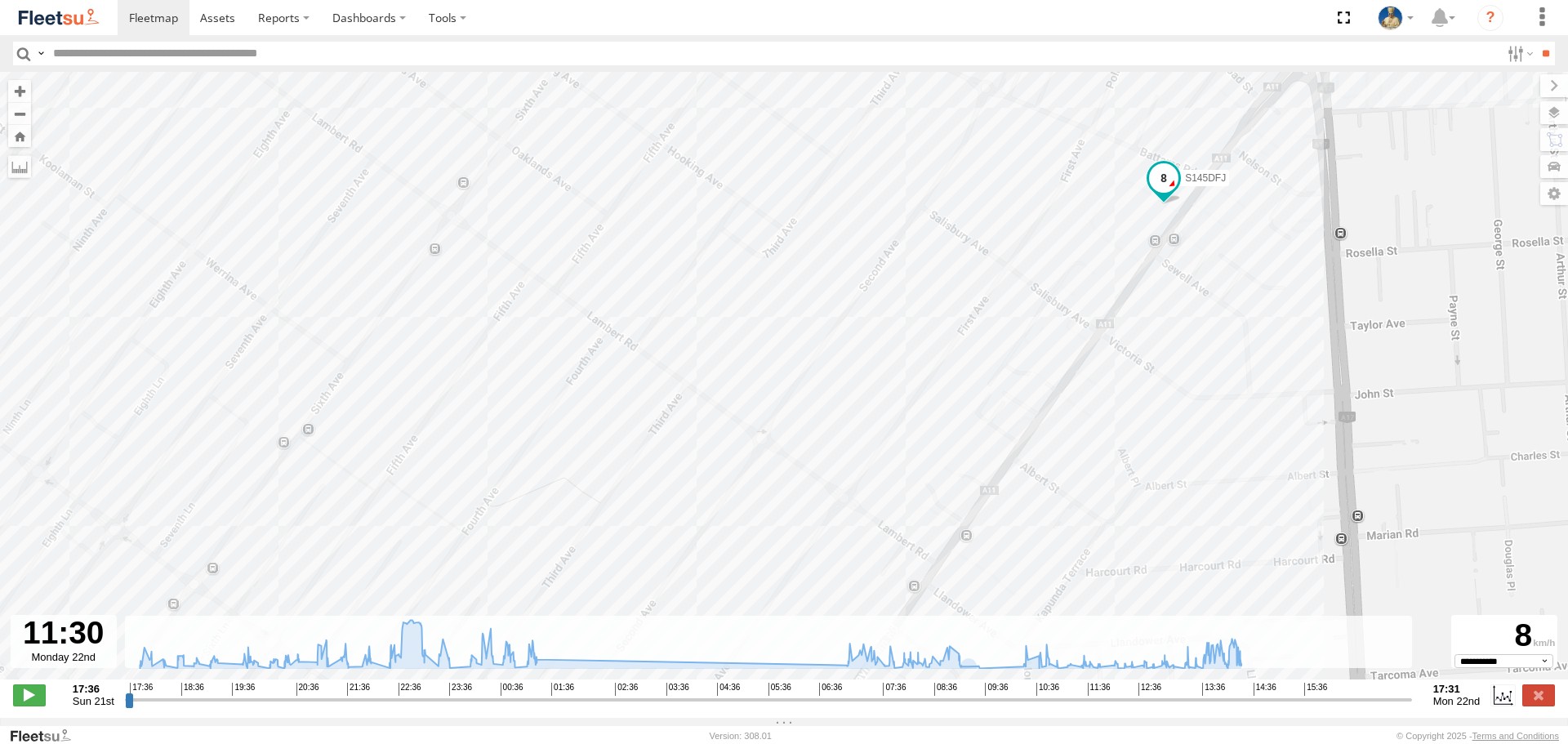
drag, startPoint x: 1117, startPoint y: 417, endPoint x: 1132, endPoint y: 389, distance: 31.8
click at [1132, 390] on div "S145DFJ 22:04 Sun 22:22 Sun 23:07 Sun 23:18 Sun 23:41 Sun 23:53 Sun 00:04 Mon 0…" at bounding box center [784, 384] width 1568 height 625
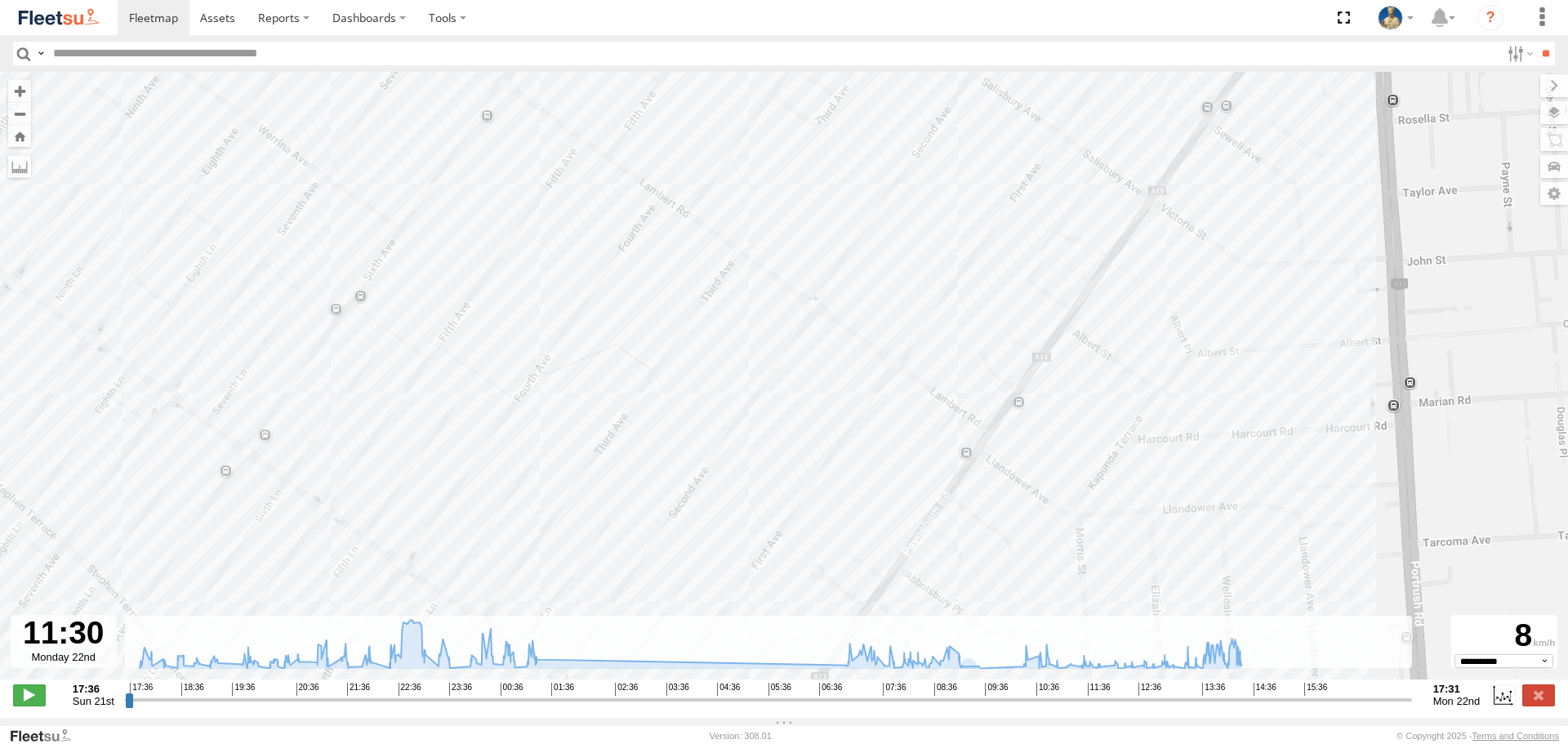
drag, startPoint x: 1268, startPoint y: 384, endPoint x: 1146, endPoint y: 399, distance: 122.9
click at [1146, 399] on div "S145DFJ 22:04 Sun 22:22 Sun 23:07 Sun 23:18 Sun 23:41 Sun 23:53 Sun 00:04 Mon 0…" at bounding box center [784, 384] width 1568 height 625
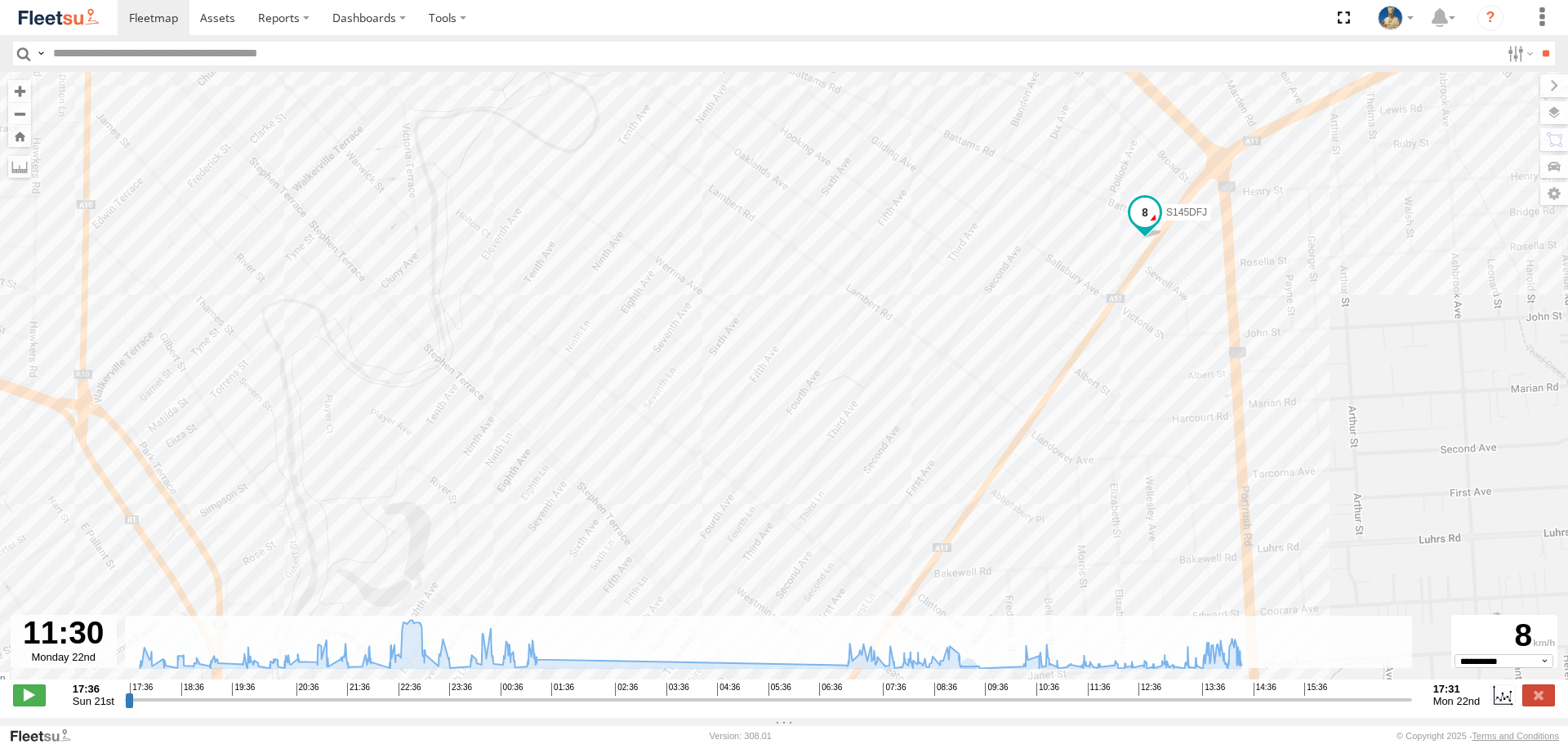
drag, startPoint x: 1118, startPoint y: 388, endPoint x: 1070, endPoint y: 393, distance: 48.3
click at [1070, 393] on div "S145DFJ 22:04 Sun 22:22 Sun 23:07 Sun 23:18 Sun 23:41 Sun 23:53 Sun 00:04 Mon 0…" at bounding box center [784, 384] width 1568 height 625
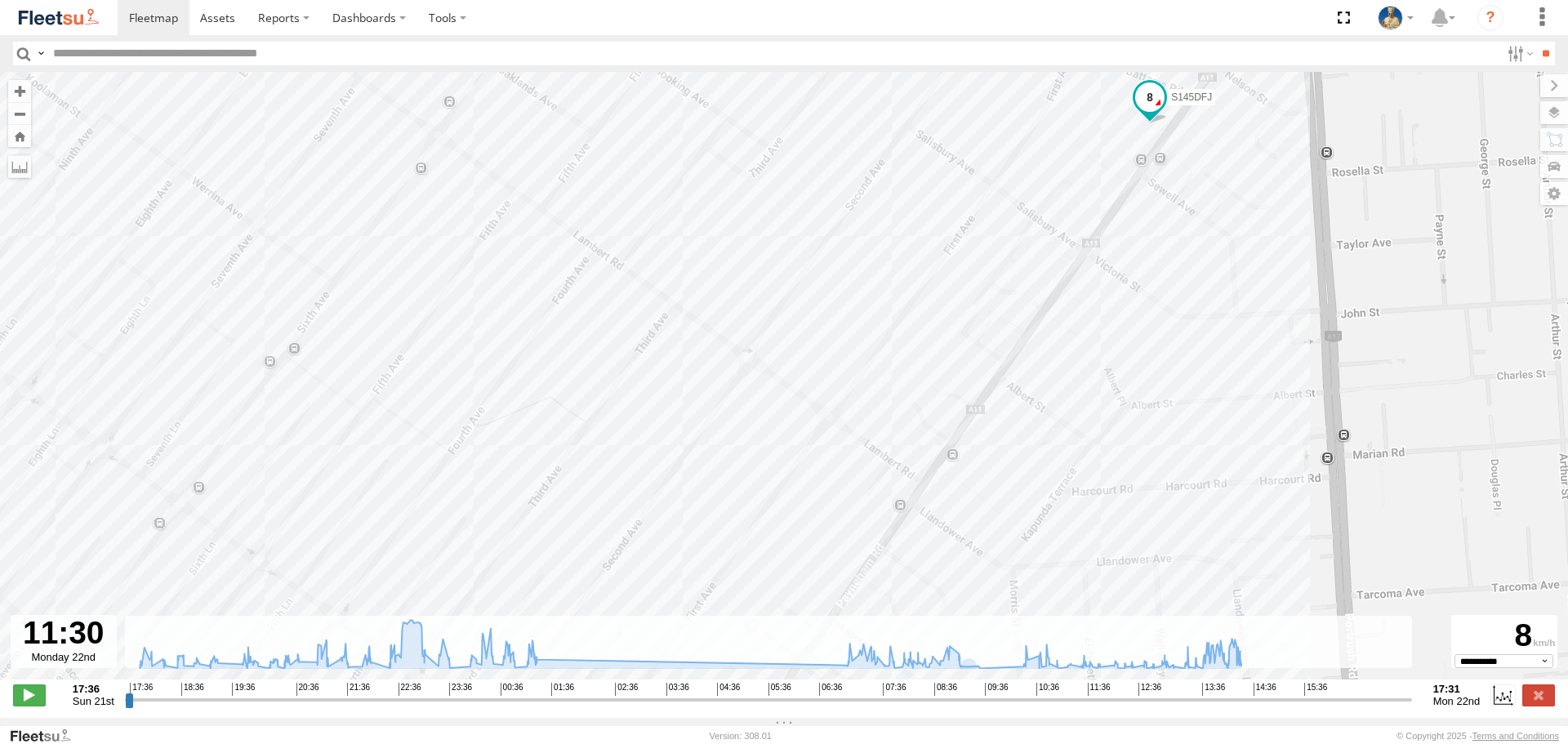
drag, startPoint x: 1179, startPoint y: 300, endPoint x: 1140, endPoint y: 361, distance: 72.4
click at [1140, 361] on div "S145DFJ 22:04 Sun 22:22 Sun 23:07 Sun 23:18 Sun 23:41 Sun 23:53 Sun 00:04 Mon 0…" at bounding box center [784, 384] width 1568 height 625
drag, startPoint x: 904, startPoint y: 425, endPoint x: 904, endPoint y: 404, distance: 21.0
click at [904, 404] on div "S145DFJ 22:04 Sun 22:22 Sun 23:07 Sun 23:18 Sun 23:41 Sun 23:53 Sun 00:04 Mon 0…" at bounding box center [784, 384] width 1568 height 625
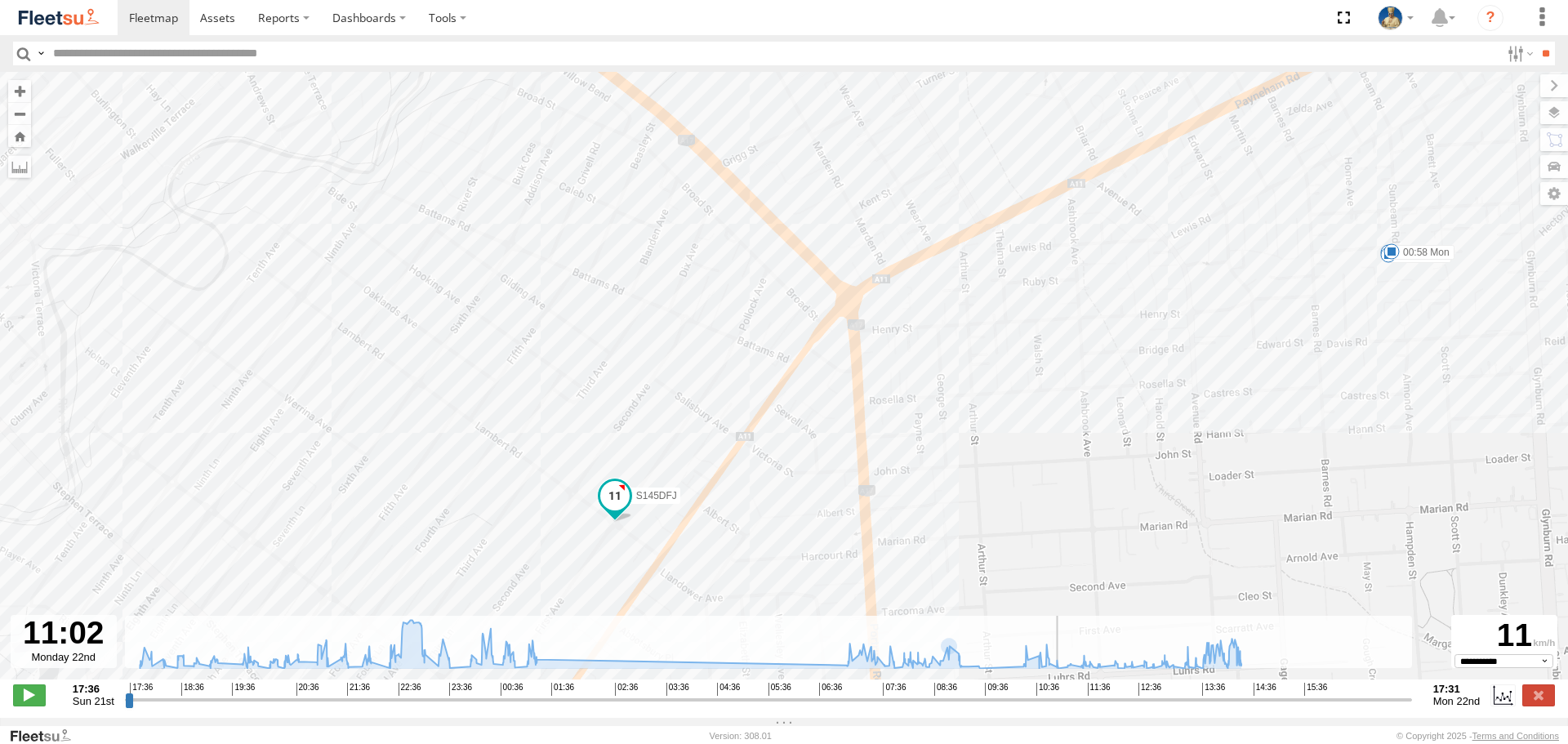
drag, startPoint x: 1086, startPoint y: 713, endPoint x: 1060, endPoint y: 712, distance: 26.0
type input "**********"
click at [1060, 707] on input "range" at bounding box center [768, 699] width 1287 height 16
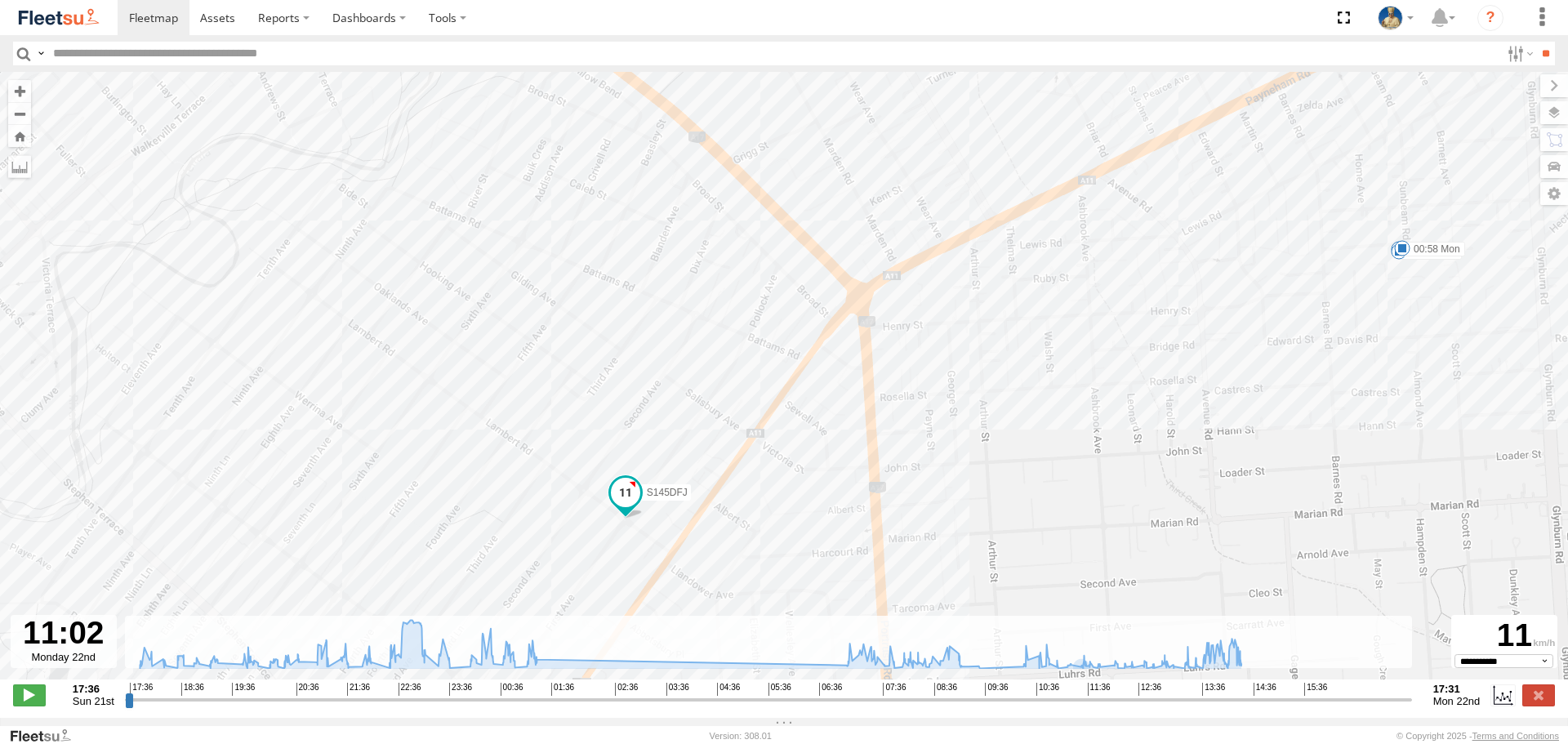
drag, startPoint x: 840, startPoint y: 456, endPoint x: 932, endPoint y: 367, distance: 128.0
click at [931, 367] on div "S145DFJ 22:04 Sun 22:22 Sun 23:07 Sun 23:18 Sun 23:41 Sun 23:53 Sun 00:04 Mon 0…" at bounding box center [784, 384] width 1568 height 625
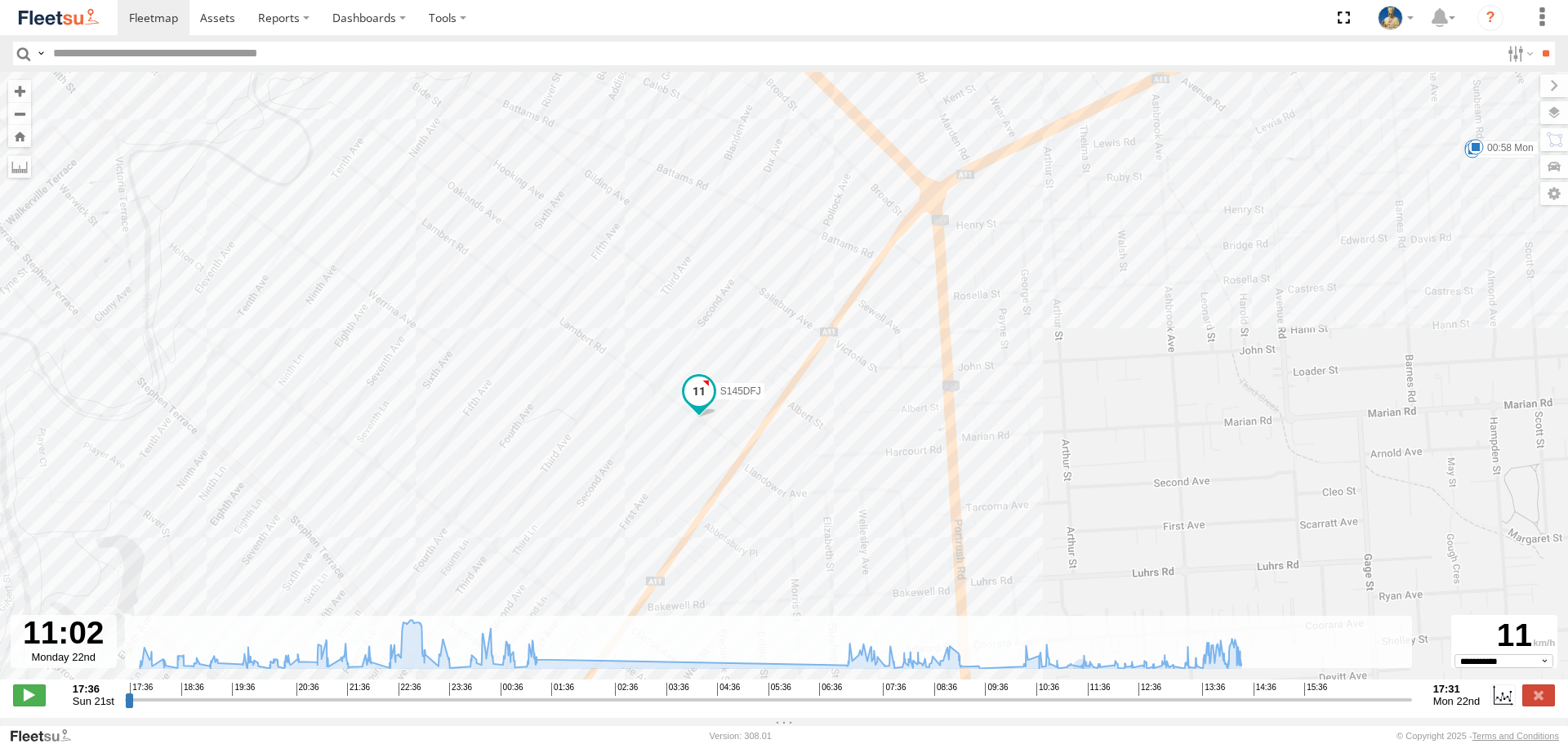
drag, startPoint x: 878, startPoint y: 422, endPoint x: 918, endPoint y: 364, distance: 70.5
click at [918, 364] on div "S145DFJ 22:04 Sun 22:22 Sun 23:07 Sun 23:18 Sun 23:41 Sun 23:53 Sun 00:04 Mon 0…" at bounding box center [784, 384] width 1568 height 625
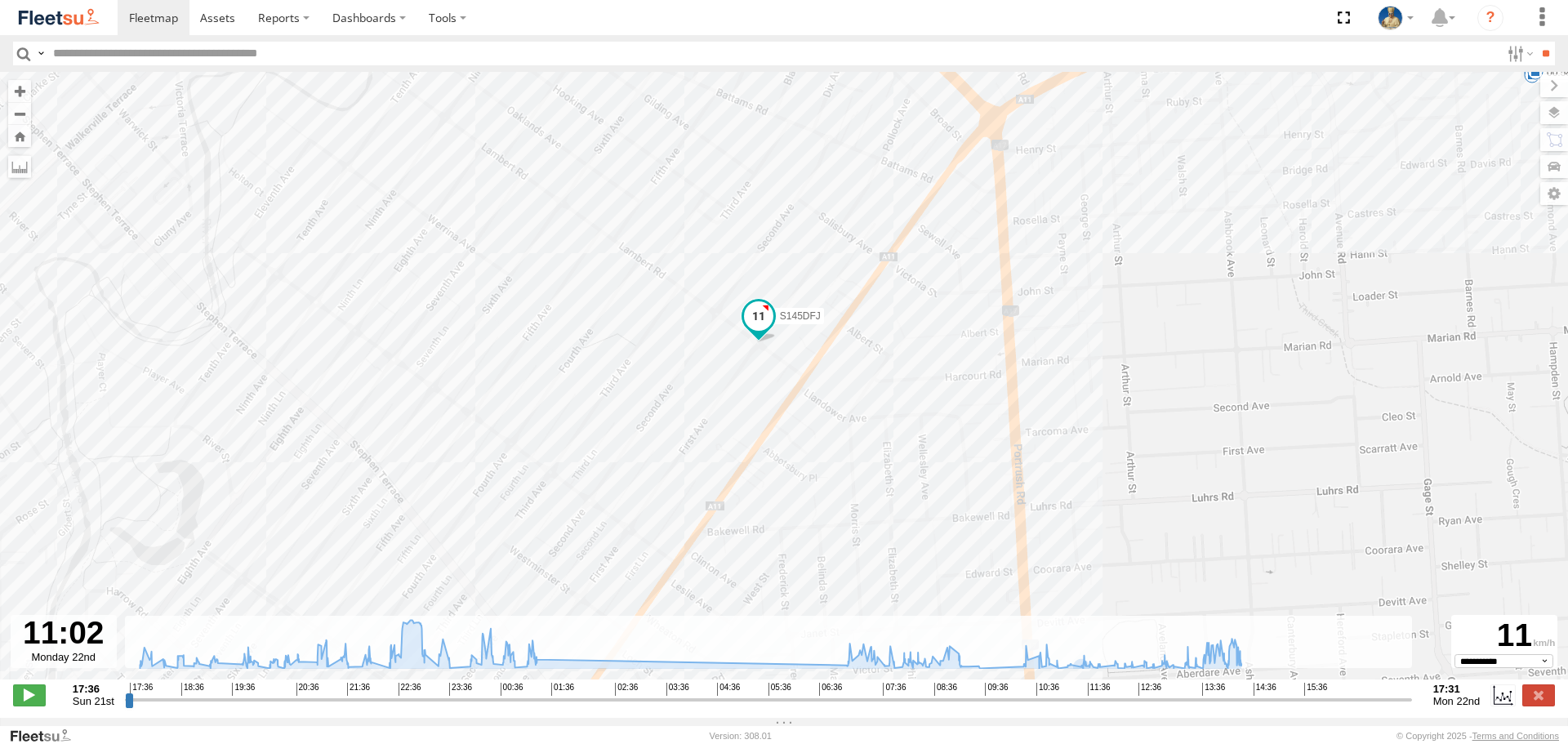
drag, startPoint x: 896, startPoint y: 381, endPoint x: 942, endPoint y: 355, distance: 52.8
click at [942, 355] on div "S145DFJ 22:04 Sun 22:22 Sun 23:07 Sun 23:18 Sun 23:41 Sun 23:53 Sun 00:04 Mon 0…" at bounding box center [784, 384] width 1568 height 625
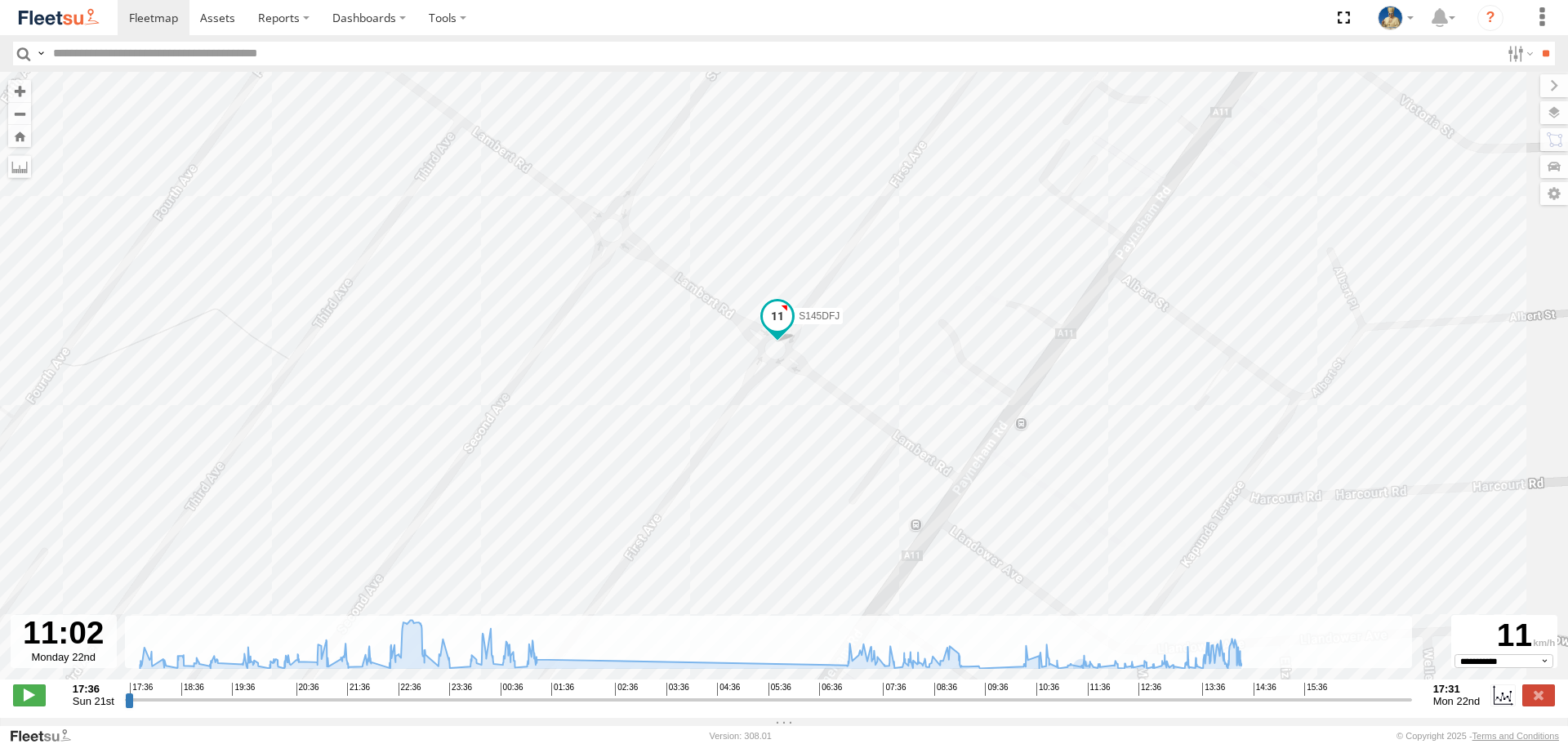
drag, startPoint x: 1190, startPoint y: 442, endPoint x: 1090, endPoint y: 414, distance: 103.8
click at [1092, 414] on div "S145DFJ 22:04 Sun 22:22 Sun 23:07 Sun 23:18 Sun 23:41 Sun 23:53 Sun 00:04 Mon 0…" at bounding box center [784, 384] width 1568 height 625
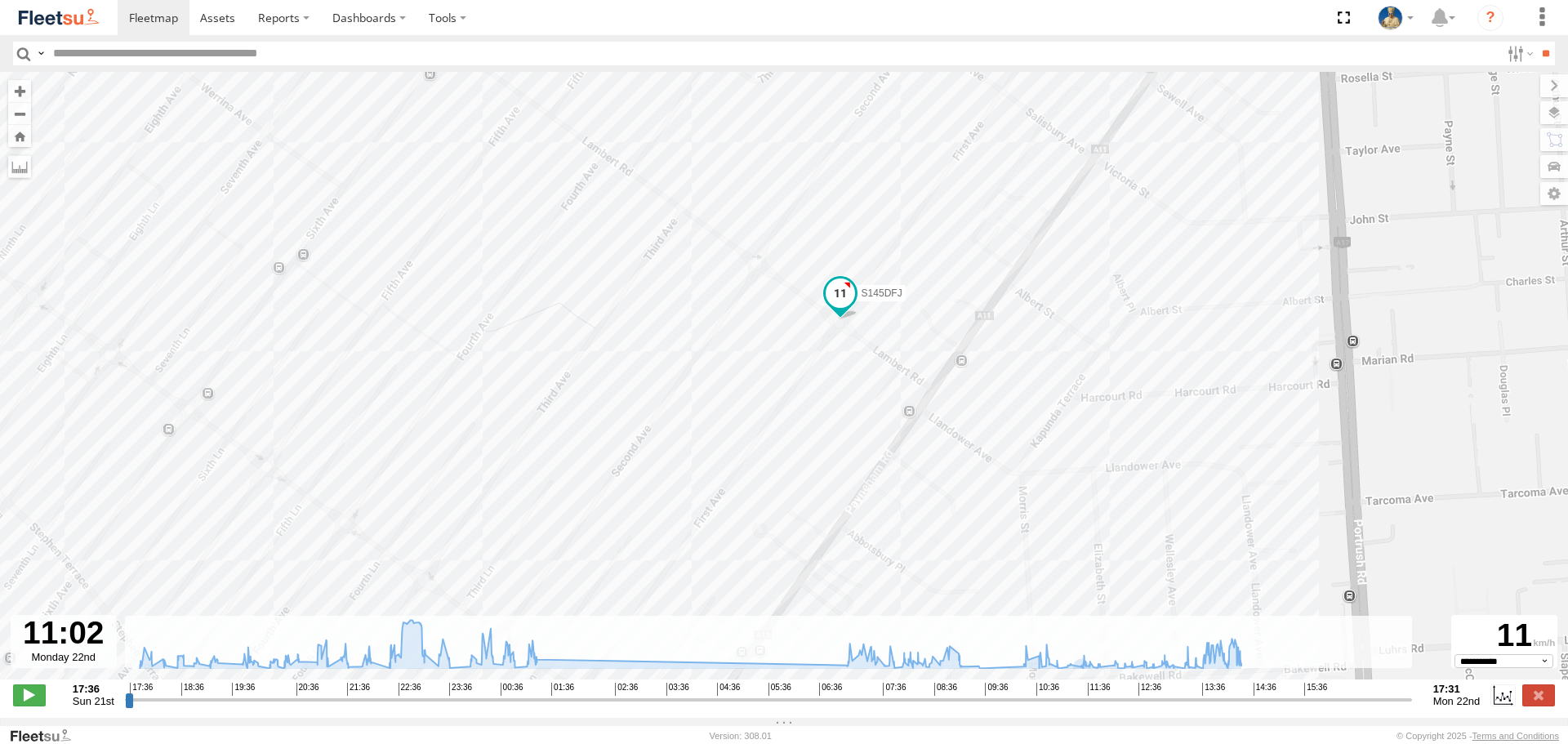
drag, startPoint x: 1299, startPoint y: 341, endPoint x: 1180, endPoint y: 336, distance: 119.1
click at [1180, 336] on div "S145DFJ 22:04 Sun 22:22 Sun 23:07 Sun 23:18 Sun 23:41 Sun 23:53 Sun 00:04 Mon 0…" at bounding box center [784, 384] width 1568 height 625
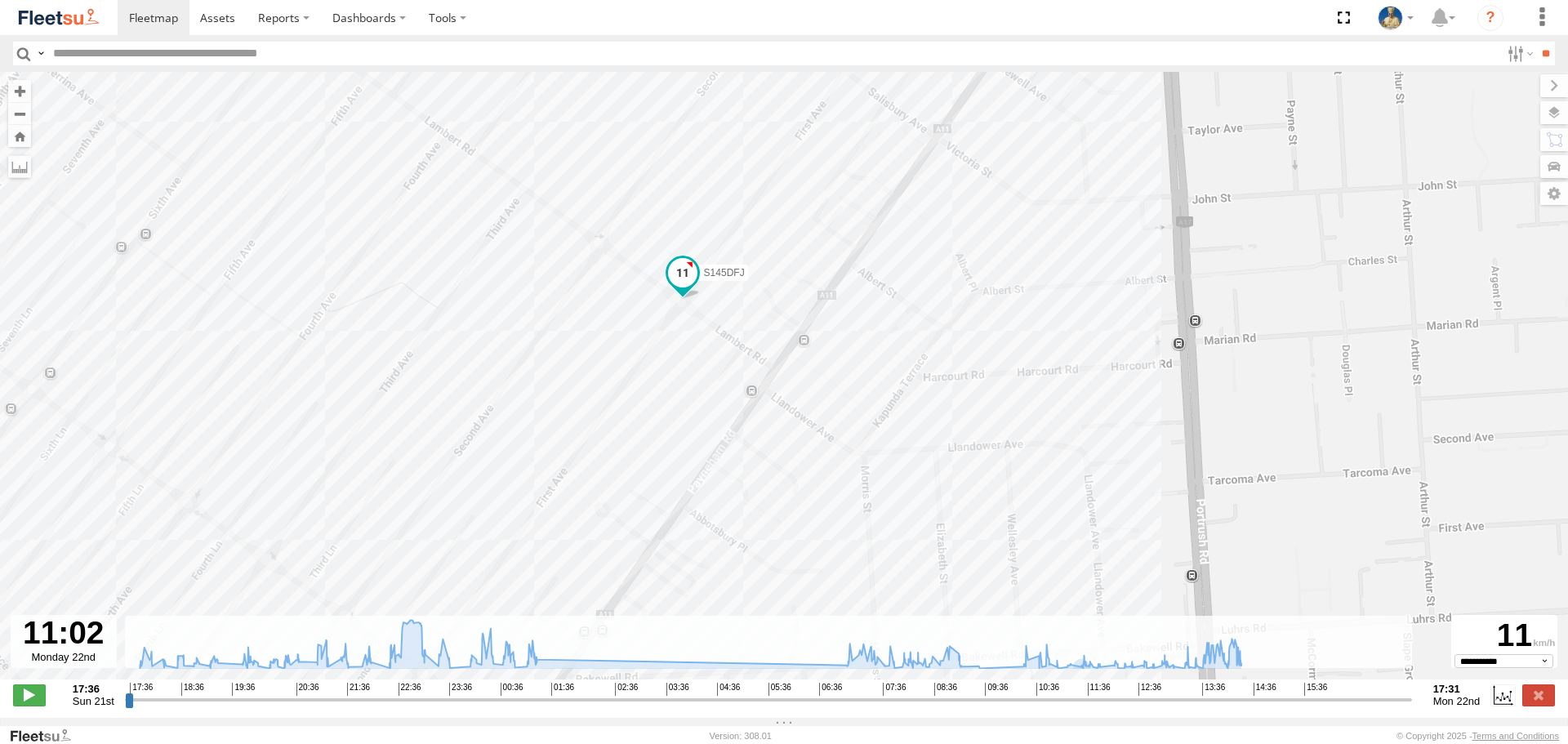
drag, startPoint x: 1270, startPoint y: 358, endPoint x: 1104, endPoint y: 329, distance: 168.5
click at [1105, 331] on div "S145DFJ 22:04 Sun 22:22 Sun 23:07 Sun 23:18 Sun 23:41 Sun 23:53 Sun 00:04 Mon 0…" at bounding box center [784, 384] width 1568 height 625
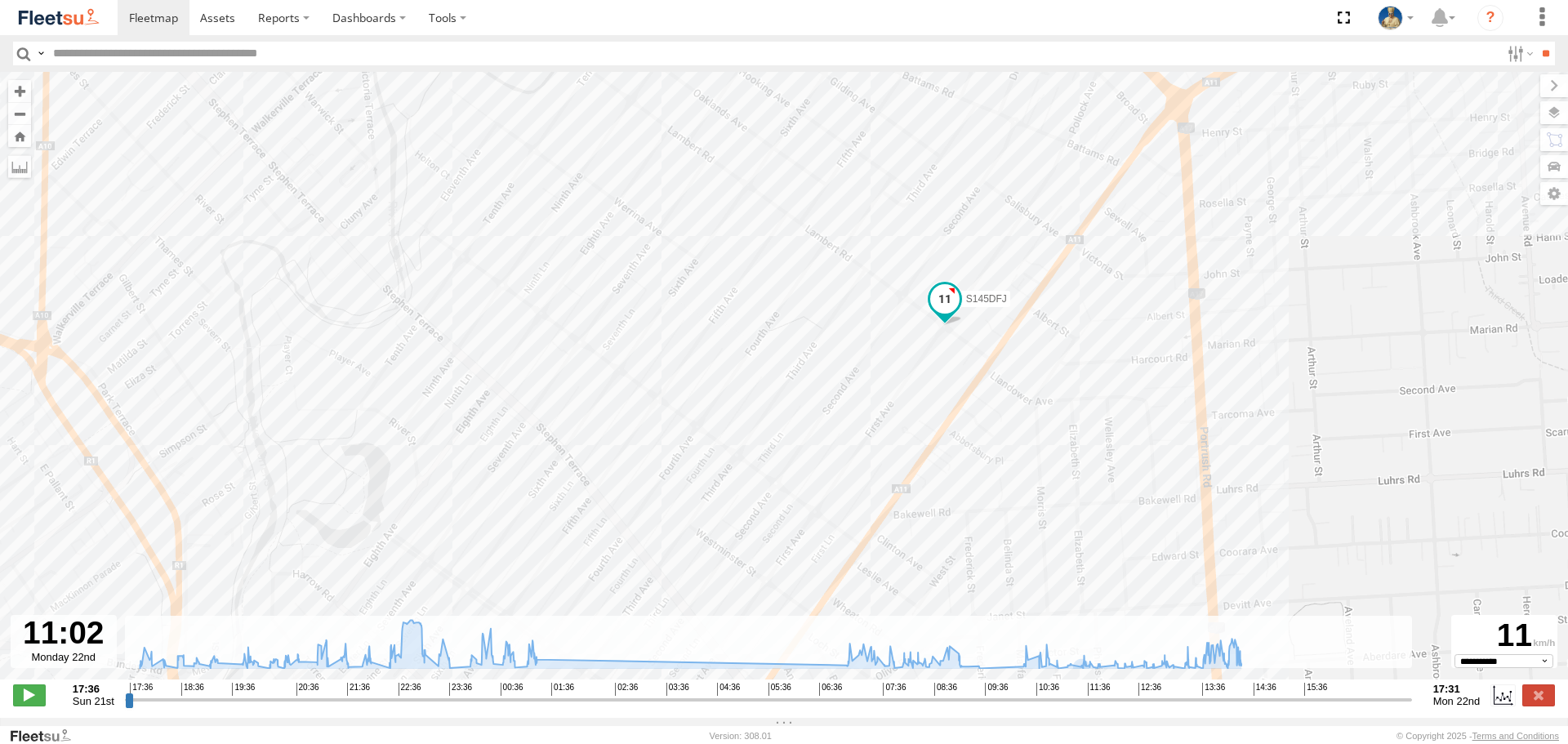
drag, startPoint x: 1103, startPoint y: 323, endPoint x: 1125, endPoint y: 340, distance: 27.8
click at [1125, 340] on div "S145DFJ 22:04 Sun 22:22 Sun 23:07 Sun 23:18 Sun 23:41 Sun 23:53 Sun 00:04 Mon 0…" at bounding box center [784, 384] width 1568 height 625
